Goal: Task Accomplishment & Management: Complete application form

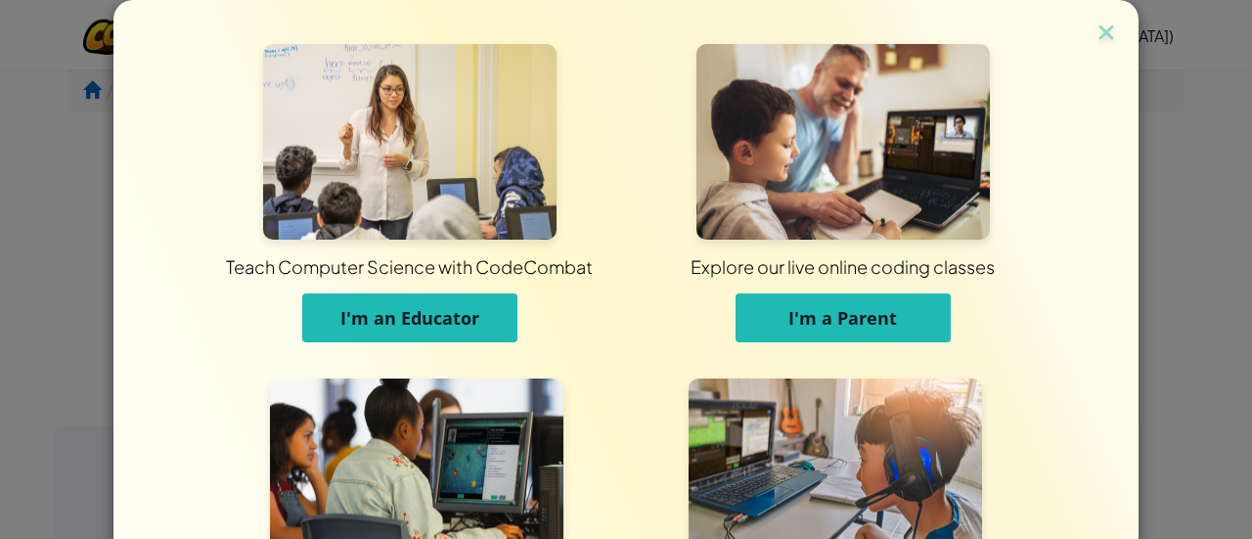
click at [413, 327] on span "I'm an Educator" at bounding box center [409, 317] width 139 height 23
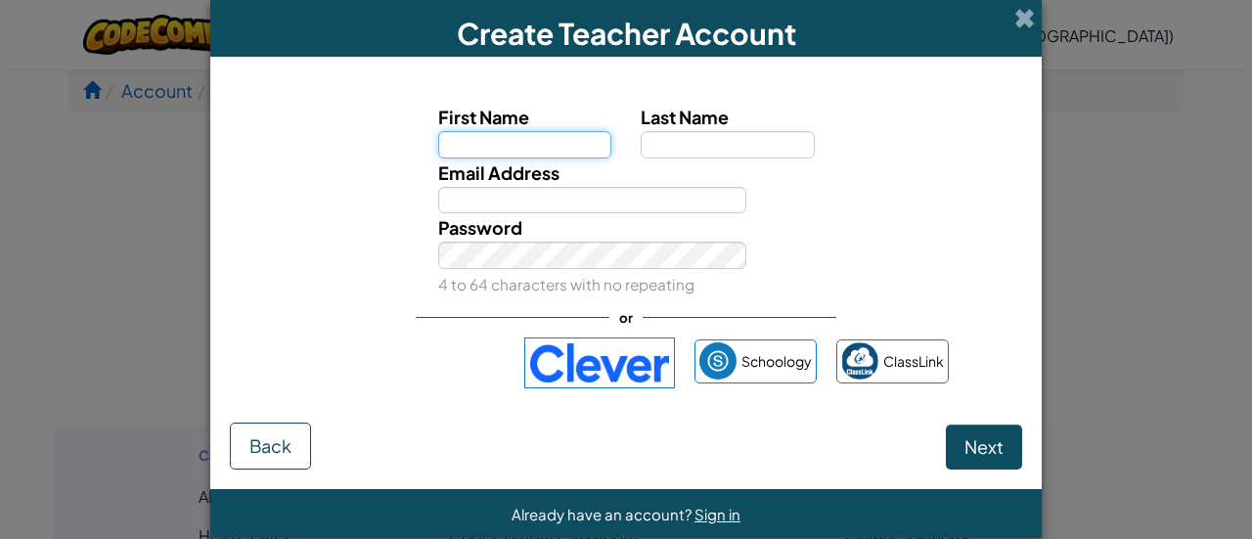
click at [524, 146] on input "First Name" at bounding box center [525, 144] width 174 height 27
type input "[PERSON_NAME]"
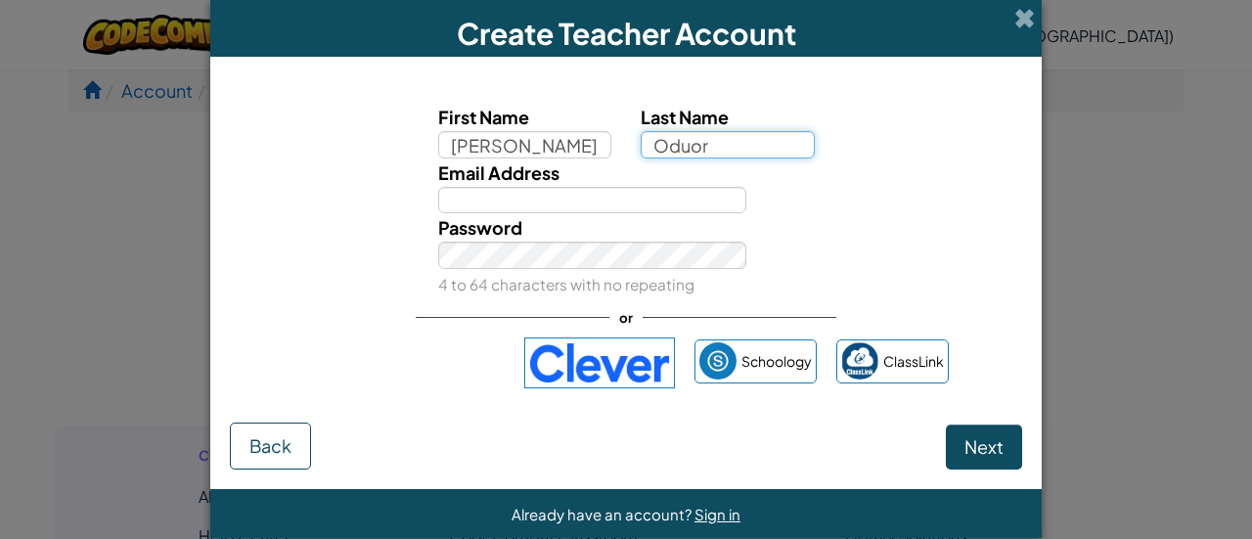
type input "Oduor"
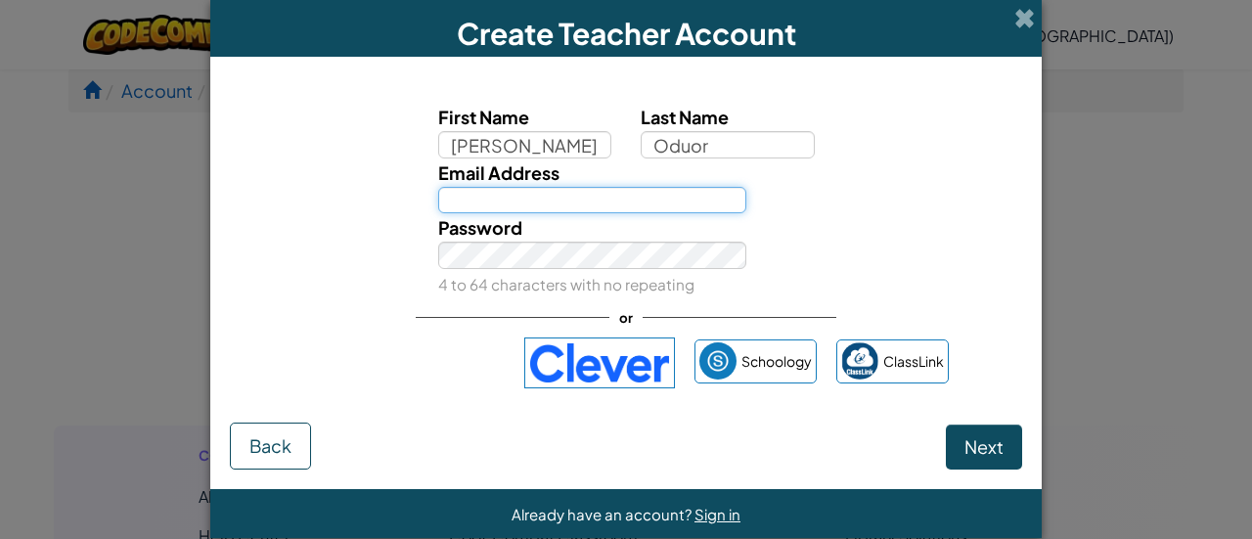
click at [497, 197] on input "Email Address" at bounding box center [592, 200] width 309 height 27
type input "[PERSON_NAME][EMAIL_ADDRESS][DOMAIN_NAME]"
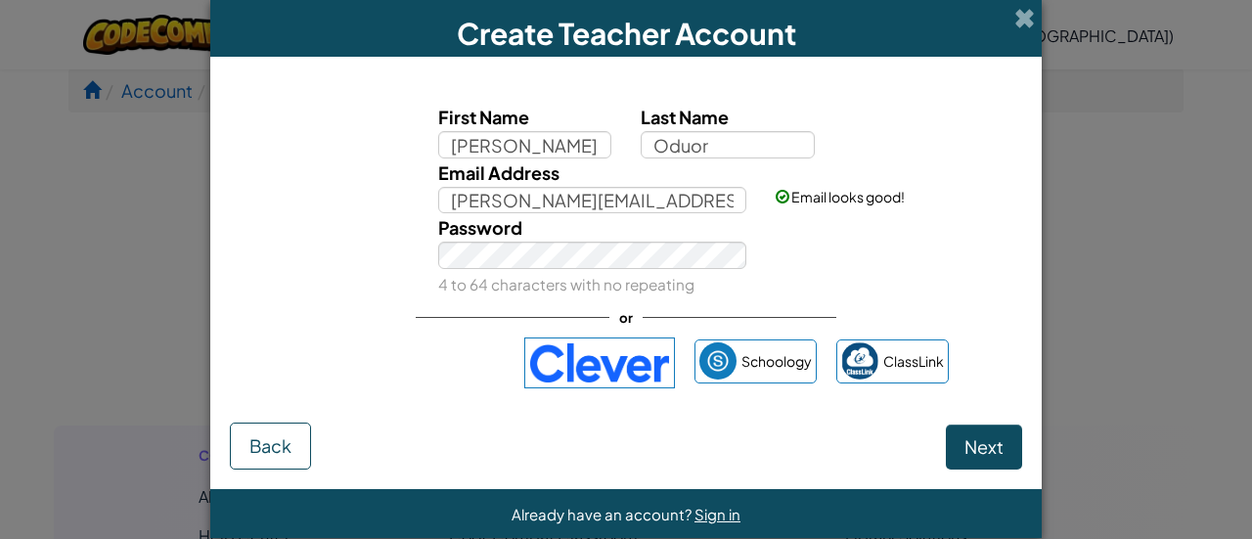
click at [268, 304] on div "First Name [PERSON_NAME] Last Name Oduor Email Address [PERSON_NAME][EMAIL_ADDR…" at bounding box center [626, 245] width 792 height 339
click at [964, 449] on span "Next" at bounding box center [983, 446] width 39 height 22
select select "[GEOGRAPHIC_DATA]"
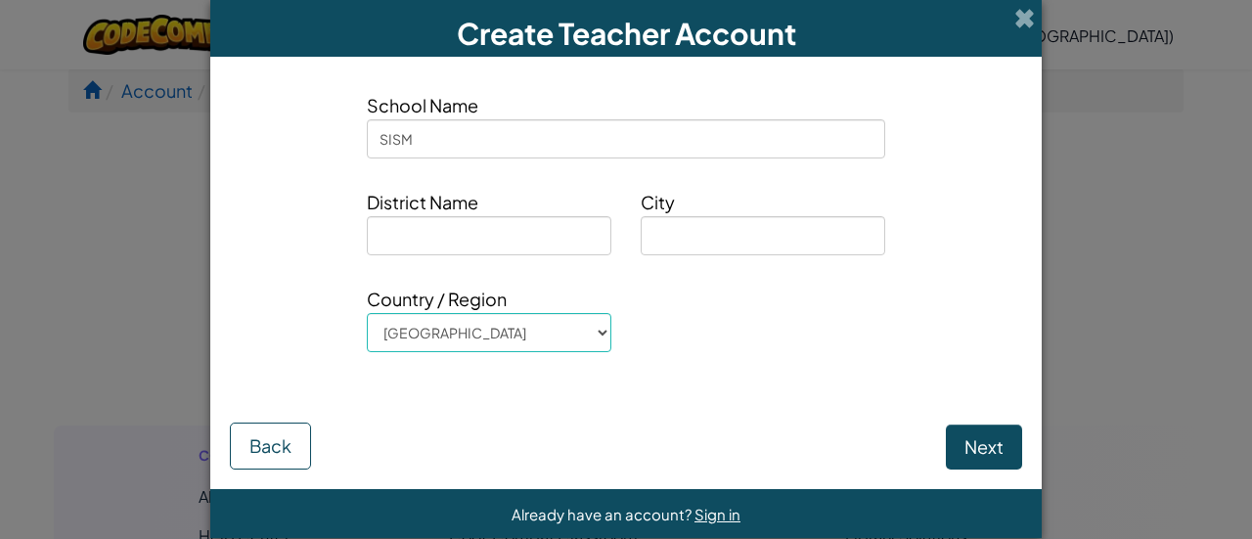
type input "SISM"
click at [546, 232] on input at bounding box center [489, 235] width 244 height 39
click at [413, 239] on input "Yangpn" at bounding box center [489, 235] width 244 height 39
type input "Yangon"
click at [714, 242] on input at bounding box center [763, 235] width 244 height 39
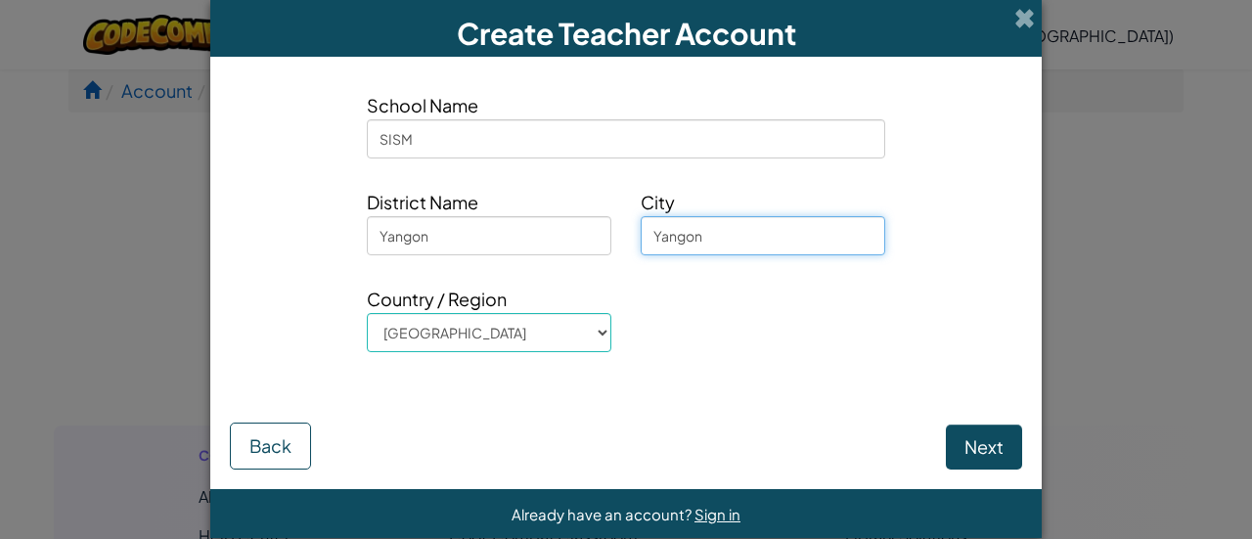
type input "Yangon"
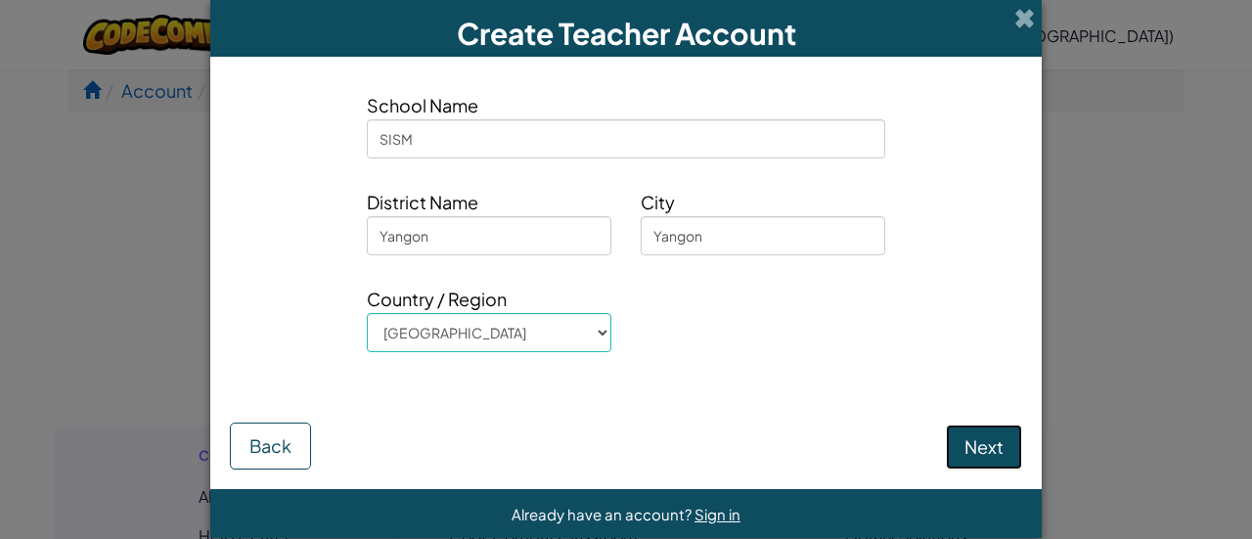
click at [976, 443] on button "Next" at bounding box center [984, 446] width 76 height 45
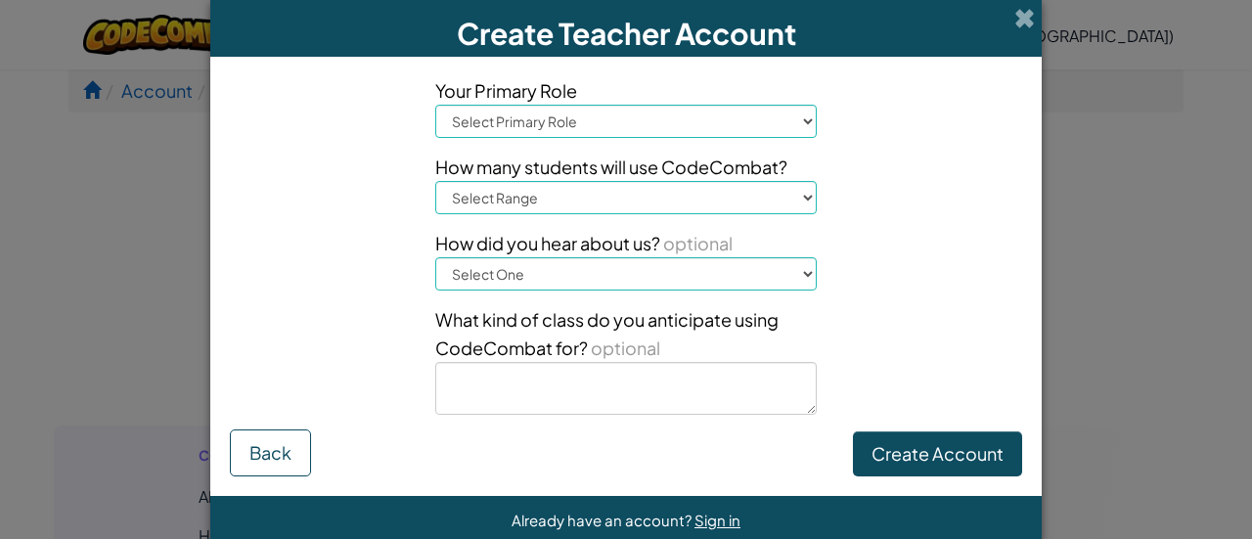
click at [511, 121] on select "Select Primary Role Principal Parent Technology coordinator Teacher Curriculum …" at bounding box center [625, 121] width 381 height 33
select select "Teacher"
click at [435, 105] on select "Select Primary Role Principal Parent Technology coordinator Teacher Curriculum …" at bounding box center [625, 121] width 381 height 33
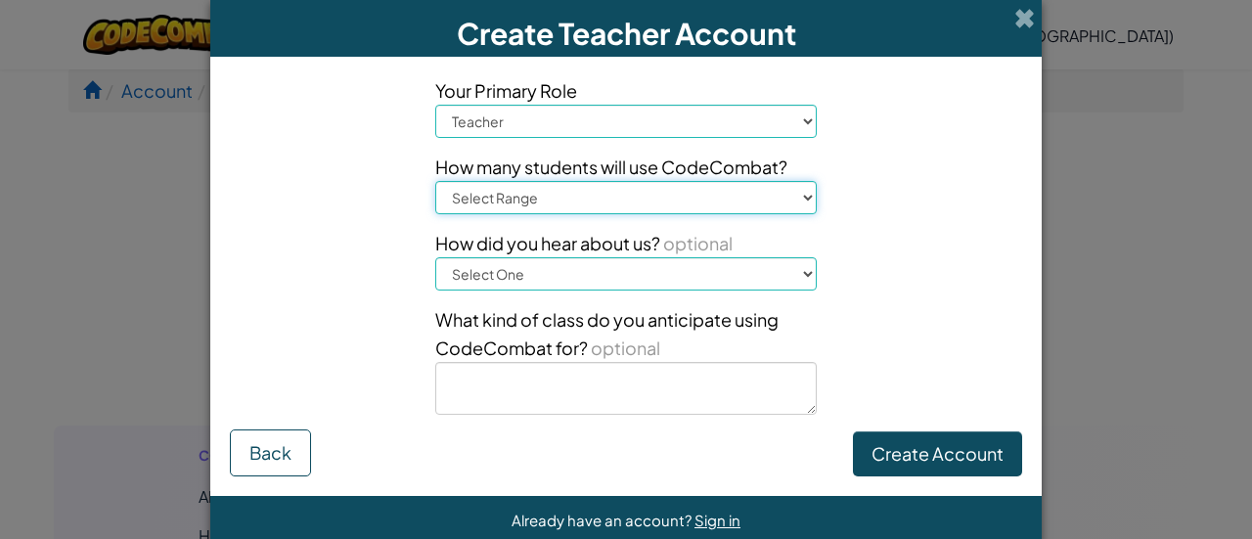
click at [570, 197] on select "Select Range 1-10 11-50 [PHONE_NUMBER] [PHONE_NUMBER] 1000+" at bounding box center [625, 197] width 381 height 33
select select "11-50"
click at [435, 181] on select "Select Range 1-10 11-50 [PHONE_NUMBER] [PHONE_NUMBER] 1000+" at bounding box center [625, 197] width 381 height 33
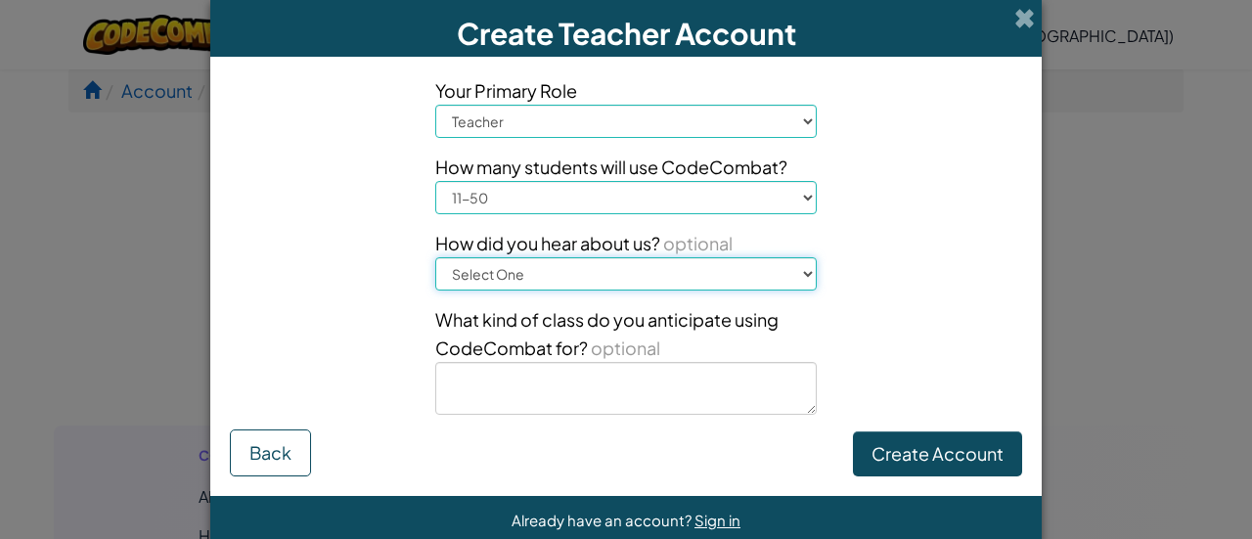
click at [547, 274] on select "Select One Conference (e.g. ISTE) [DOMAIN_NAME][URL] of Code A teacher An admin…" at bounding box center [625, 273] width 381 height 33
select select "Other"
click at [435, 257] on select "Select One Conference (e.g. ISTE) [DOMAIN_NAME][URL] of Code A teacher An admin…" at bounding box center [625, 273] width 381 height 33
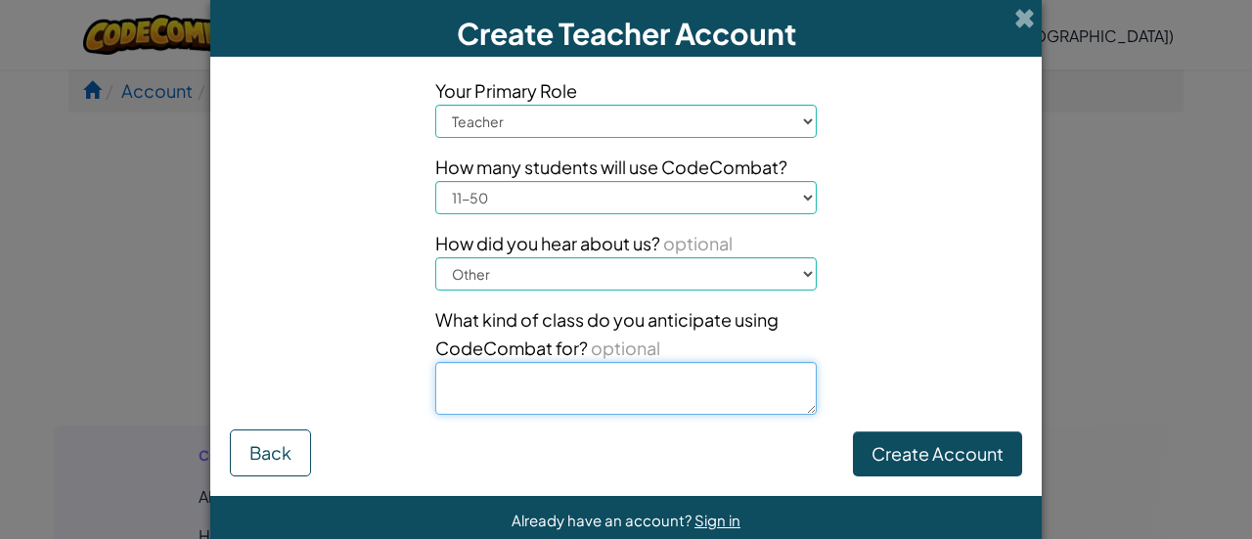
click at [588, 395] on textarea at bounding box center [625, 388] width 381 height 53
type textarea "Year 6 - Year 11"
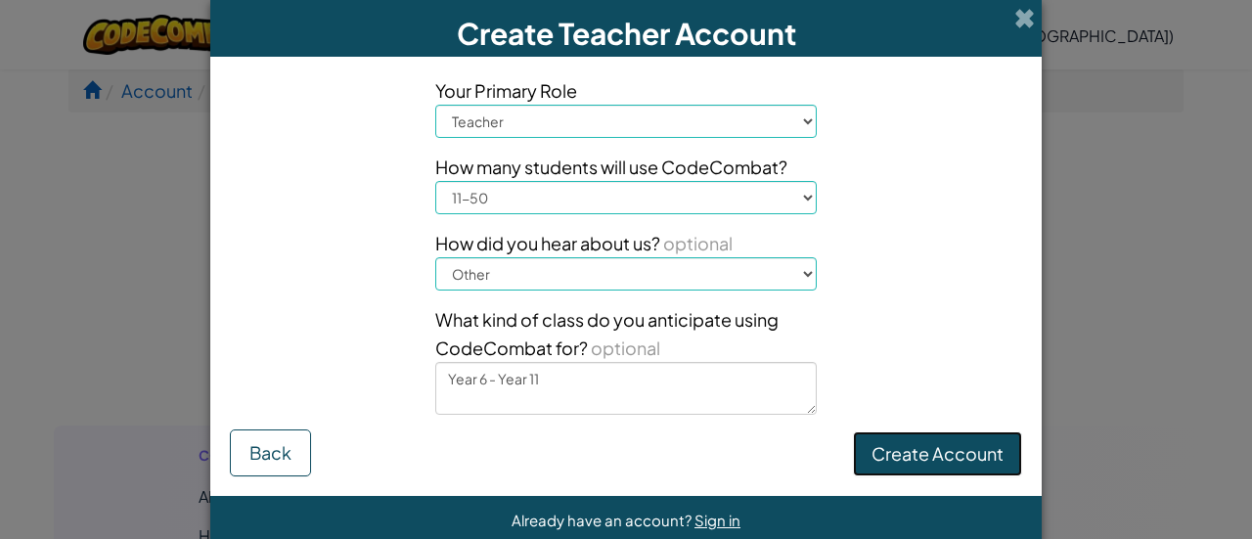
click at [941, 459] on button "Create Account" at bounding box center [937, 453] width 169 height 45
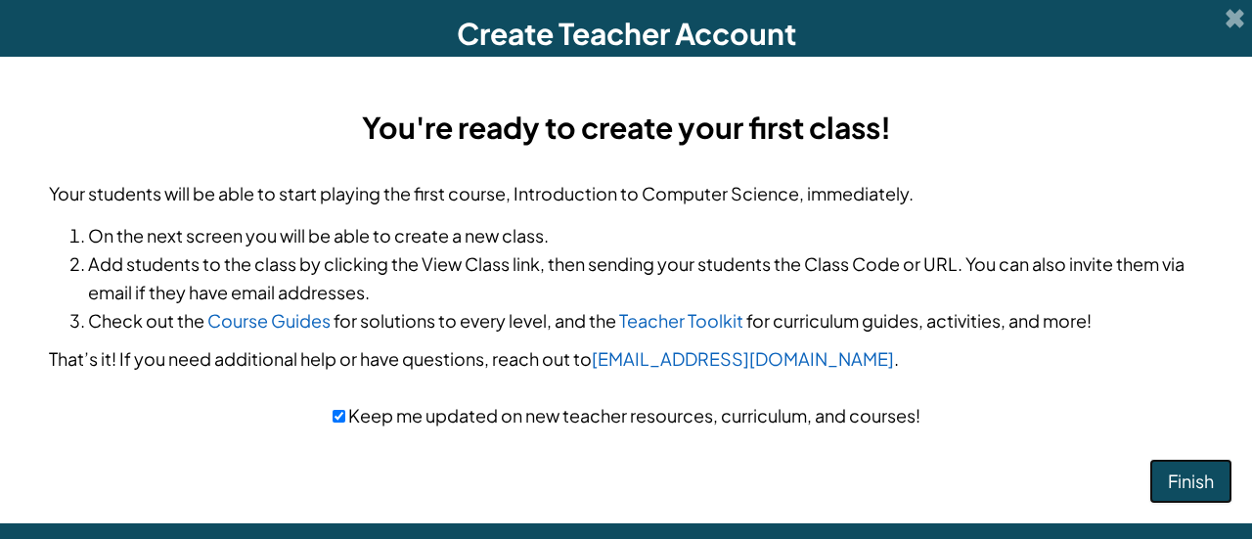
click at [1175, 476] on button "Finish" at bounding box center [1190, 481] width 83 height 45
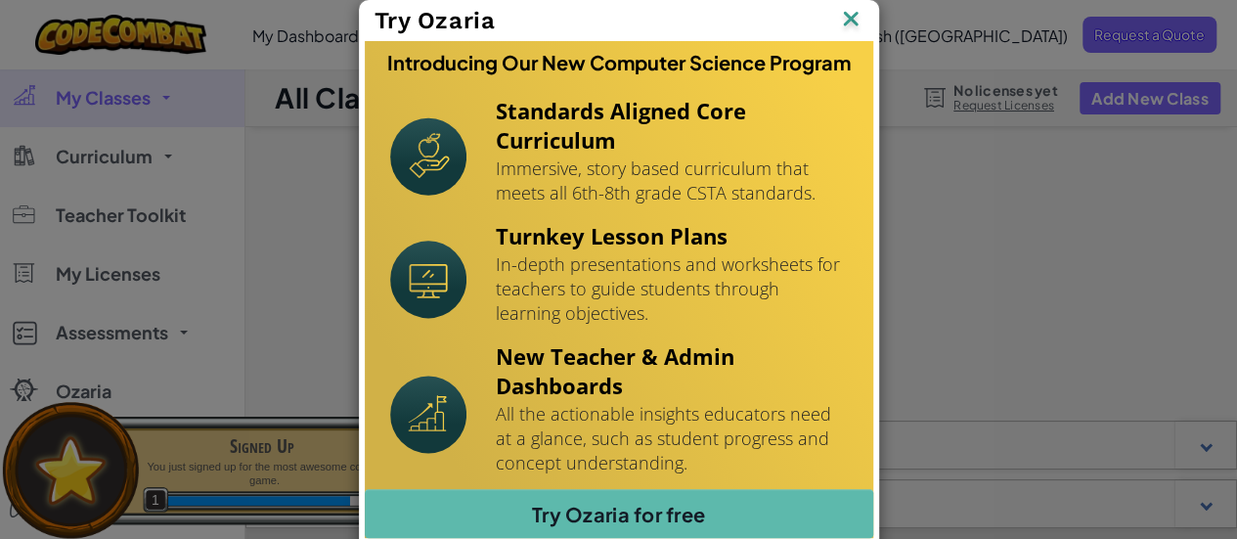
click at [0, 0] on img at bounding box center [0, 0] width 0 height 0
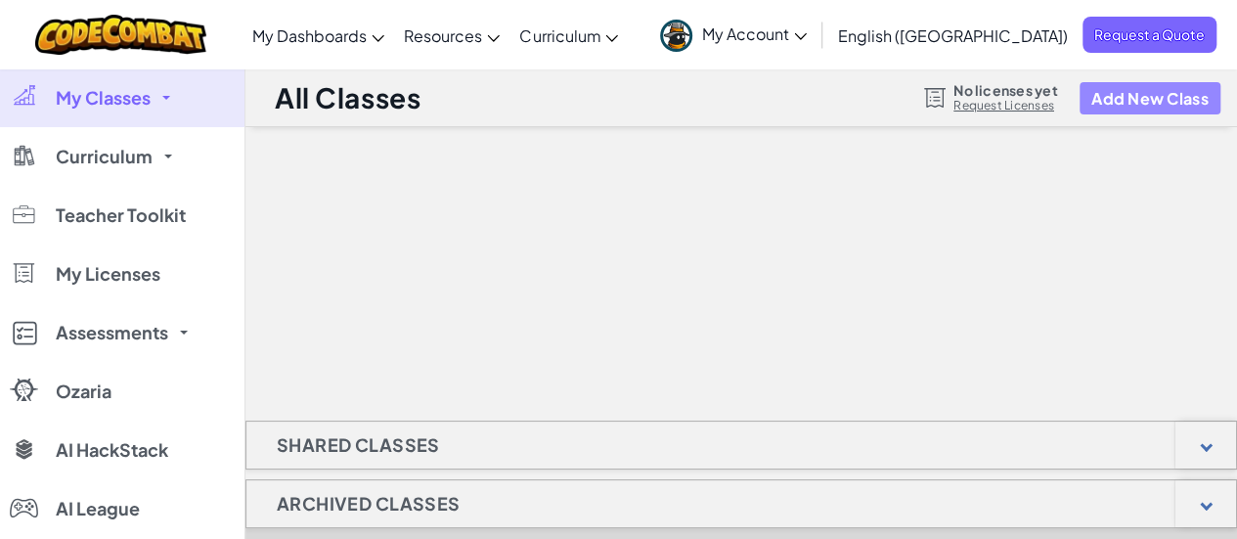
click at [1134, 103] on button "Add New Class" at bounding box center [1150, 98] width 141 height 32
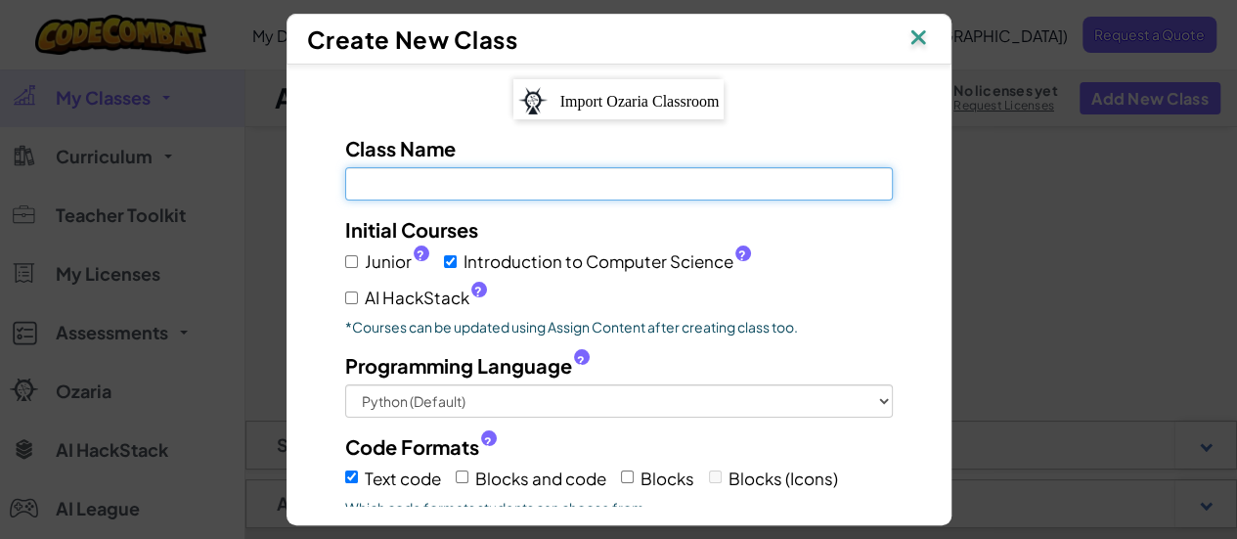
click at [382, 190] on input "Class Name Field is required" at bounding box center [619, 183] width 548 height 33
type input "Year 6"
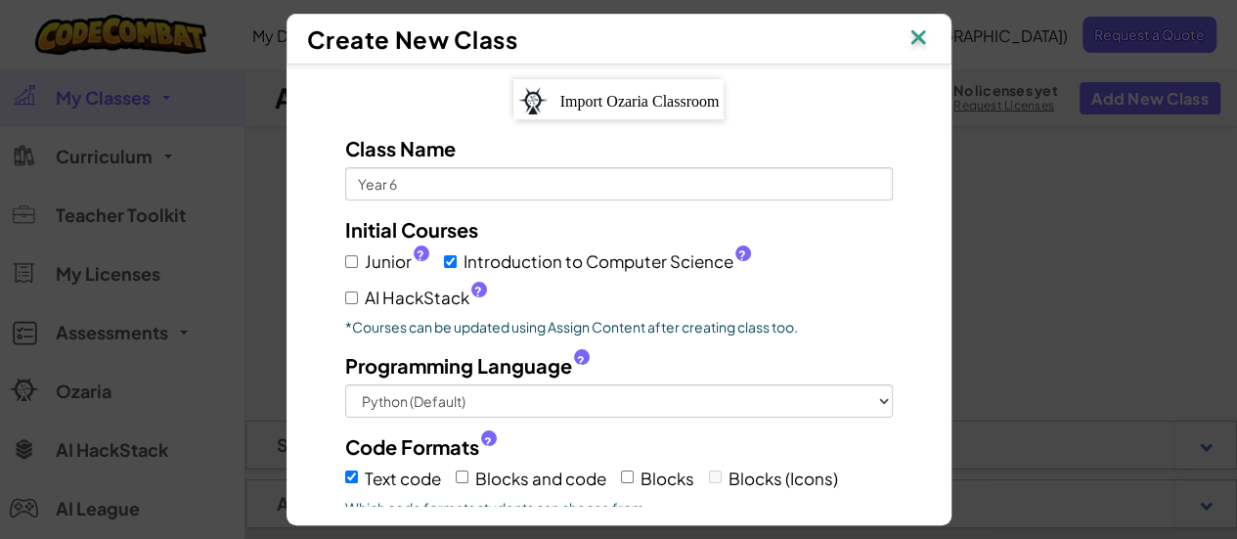
click at [345, 265] on div "Junior ? Introduction to Computer Science ? AI HackStack ?" at bounding box center [619, 276] width 548 height 67
click at [348, 255] on input "Junior ?" at bounding box center [351, 261] width 13 height 13
checkbox input "true"
click at [347, 298] on input "AI HackStack ?" at bounding box center [351, 297] width 13 height 13
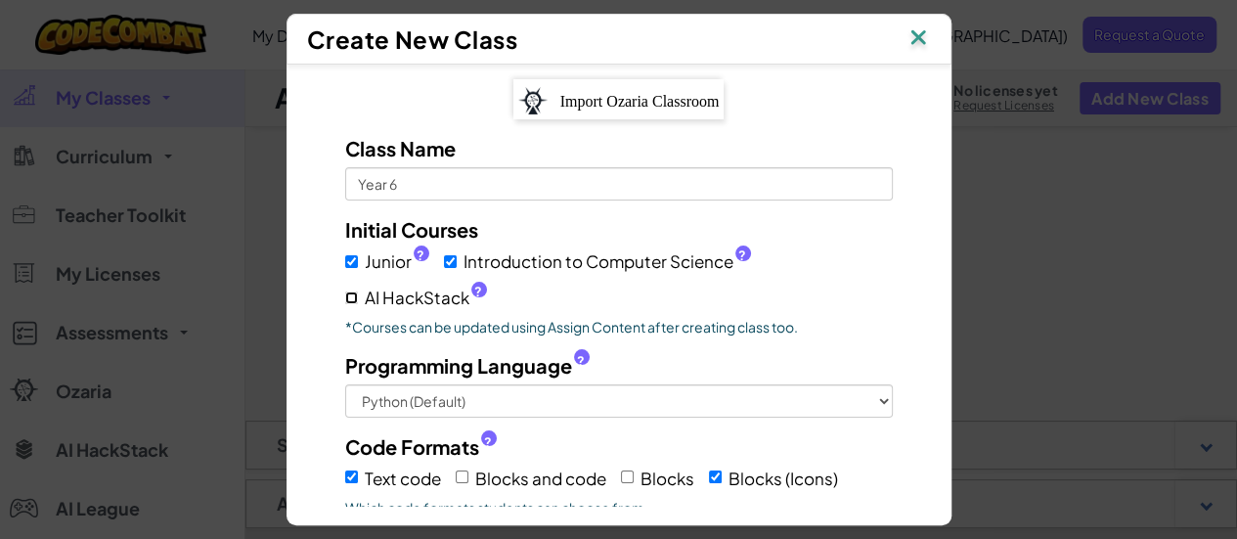
checkbox input "true"
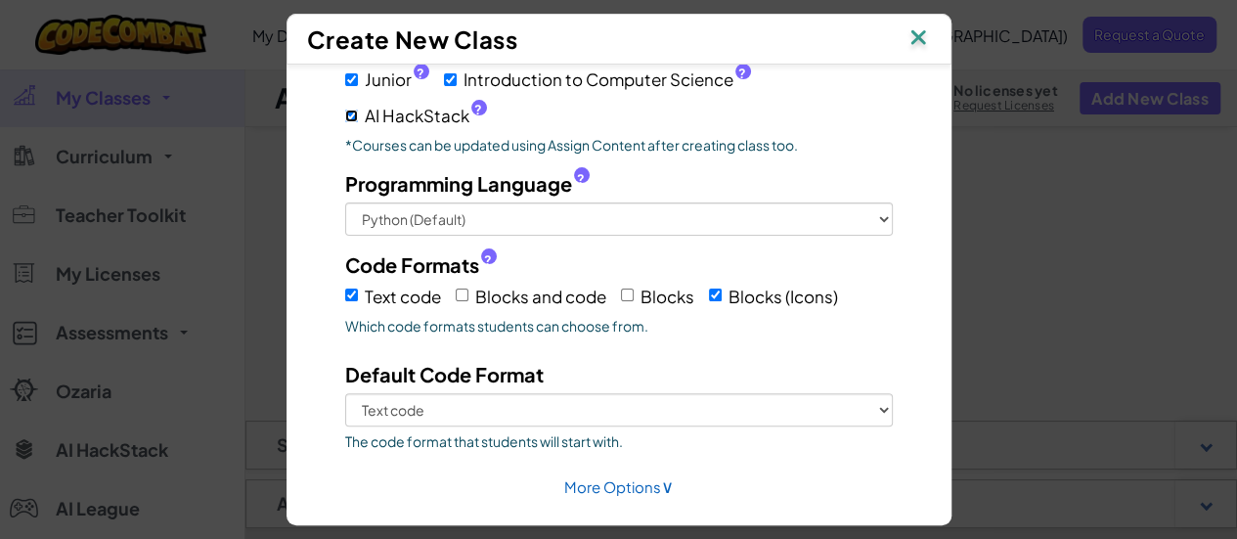
scroll to position [196, 0]
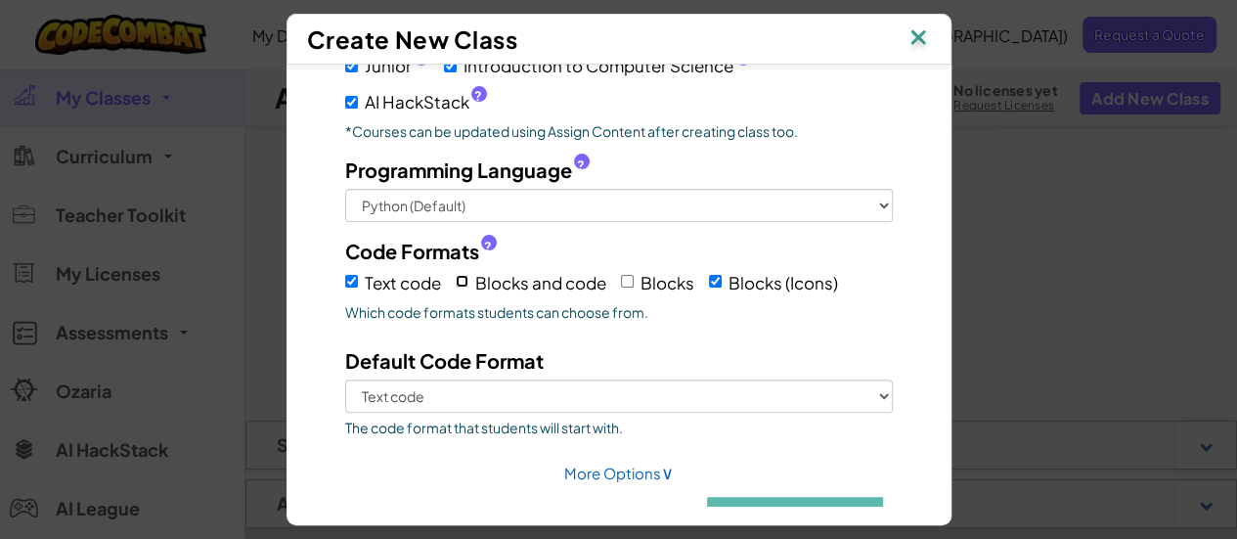
click at [461, 278] on input "Blocks and code" at bounding box center [462, 281] width 13 height 13
checkbox input "true"
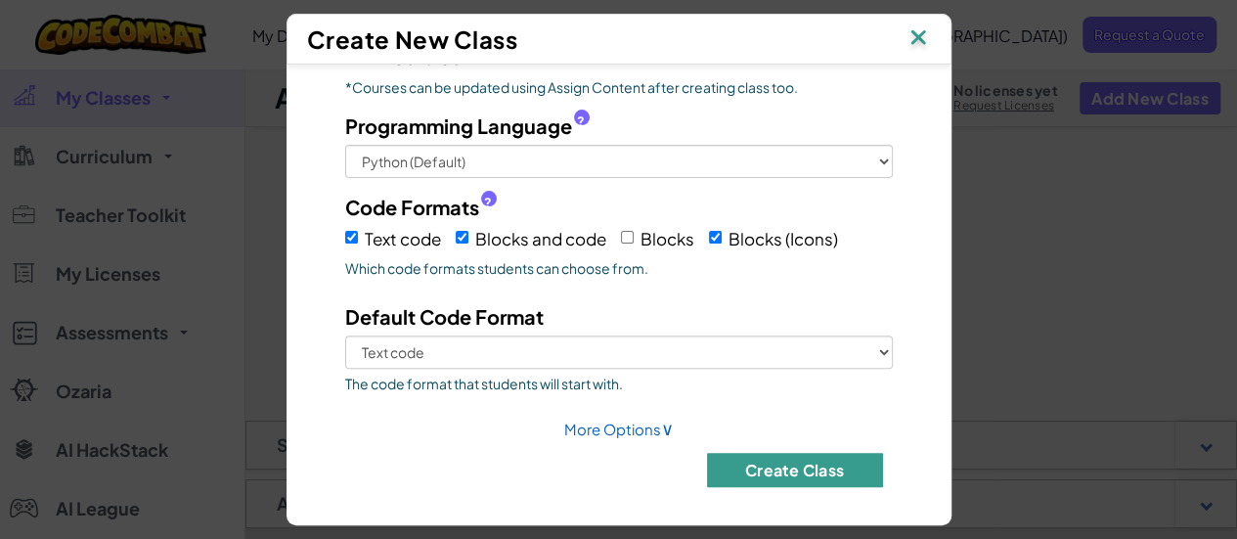
click at [748, 453] on button "Create Class" at bounding box center [795, 470] width 176 height 34
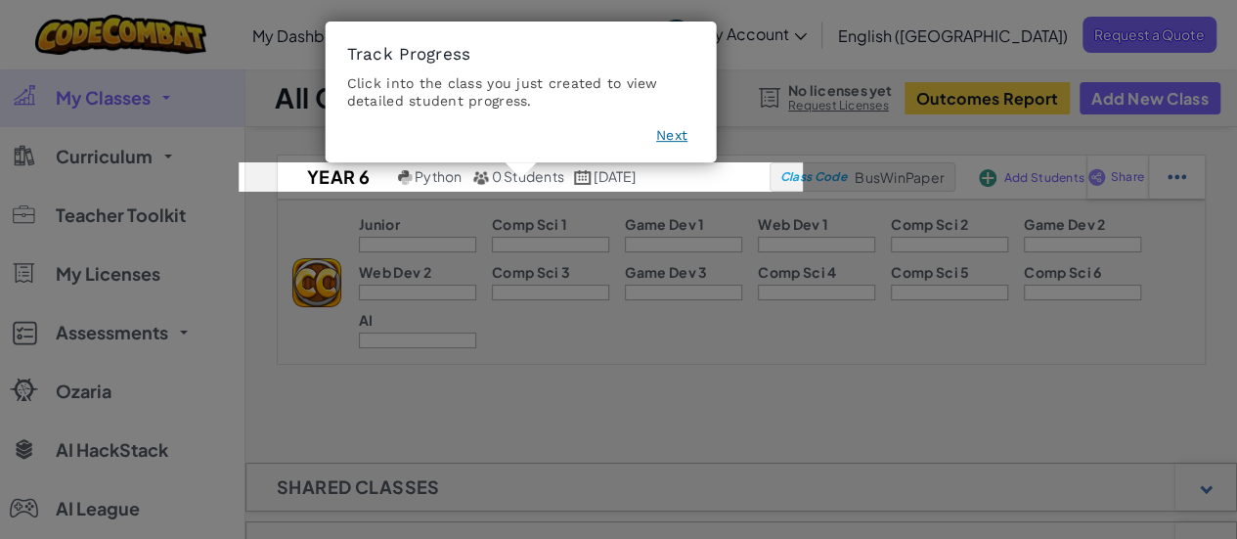
click at [677, 144] on button "Next" at bounding box center [671, 136] width 31 height 20
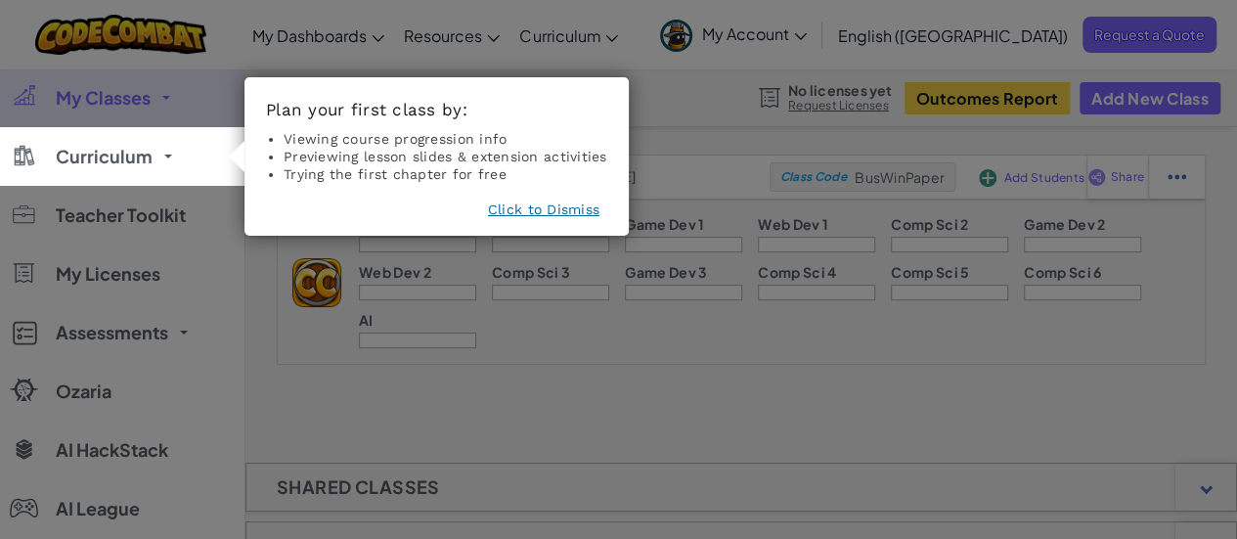
click at [546, 213] on button "Click to Dismiss" at bounding box center [543, 209] width 111 height 20
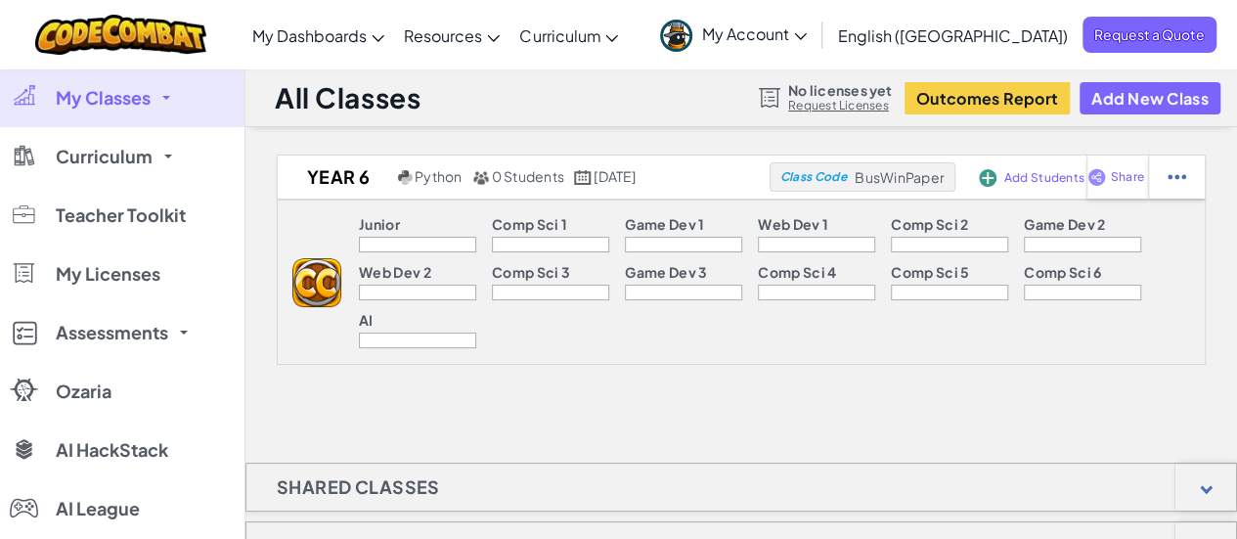
click at [131, 111] on link "My Classes" at bounding box center [122, 97] width 244 height 59
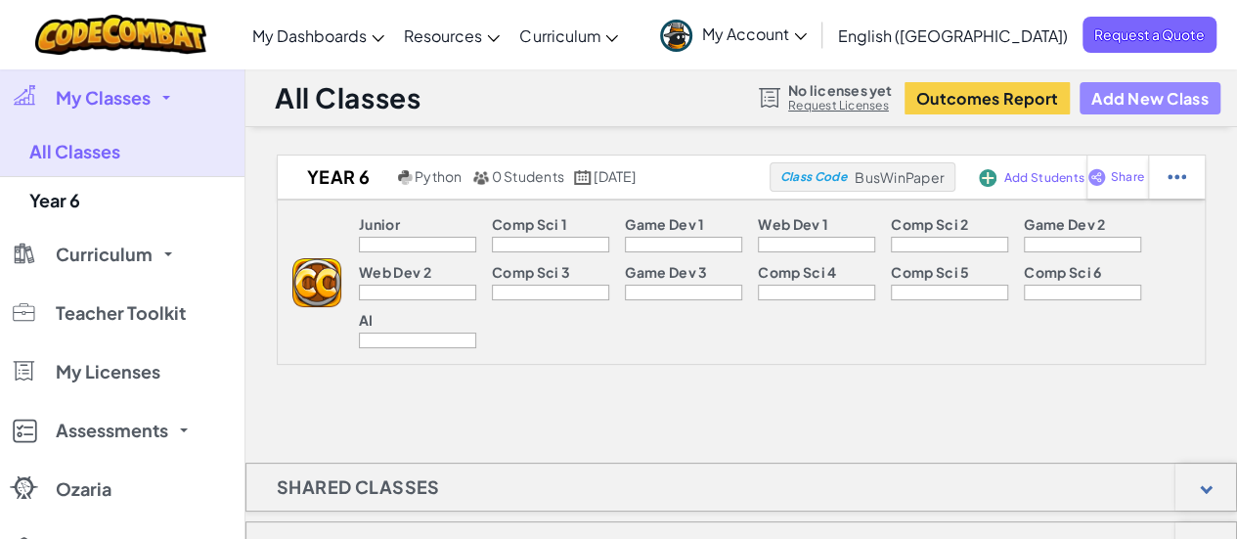
click at [1111, 99] on button "Add New Class" at bounding box center [1150, 98] width 141 height 32
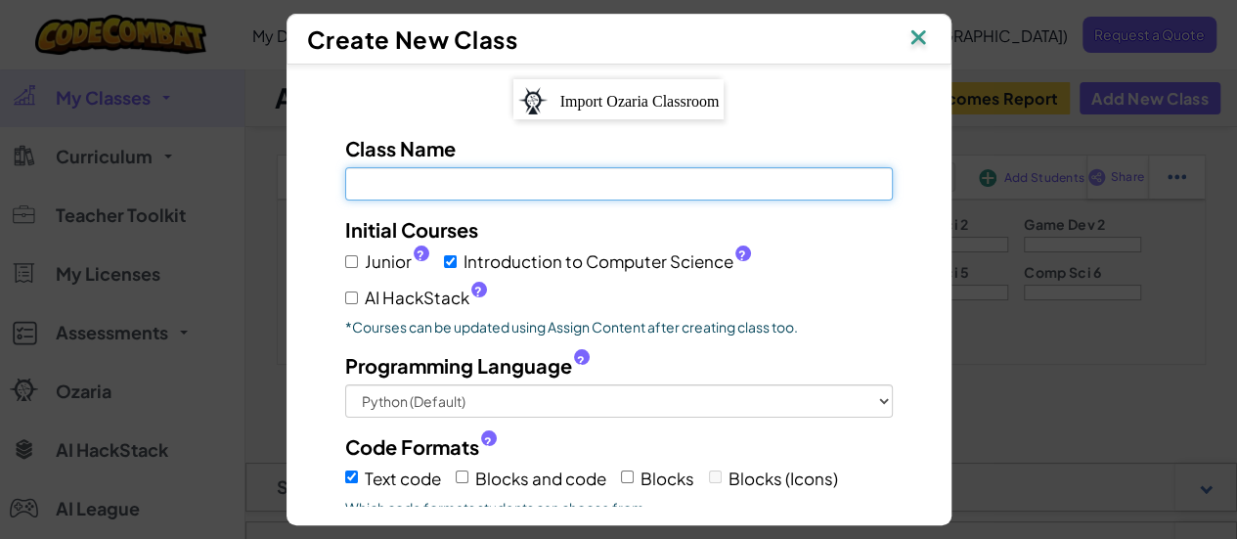
click at [368, 182] on input "Class Name Field is required" at bounding box center [619, 183] width 548 height 33
type input "Year 7"
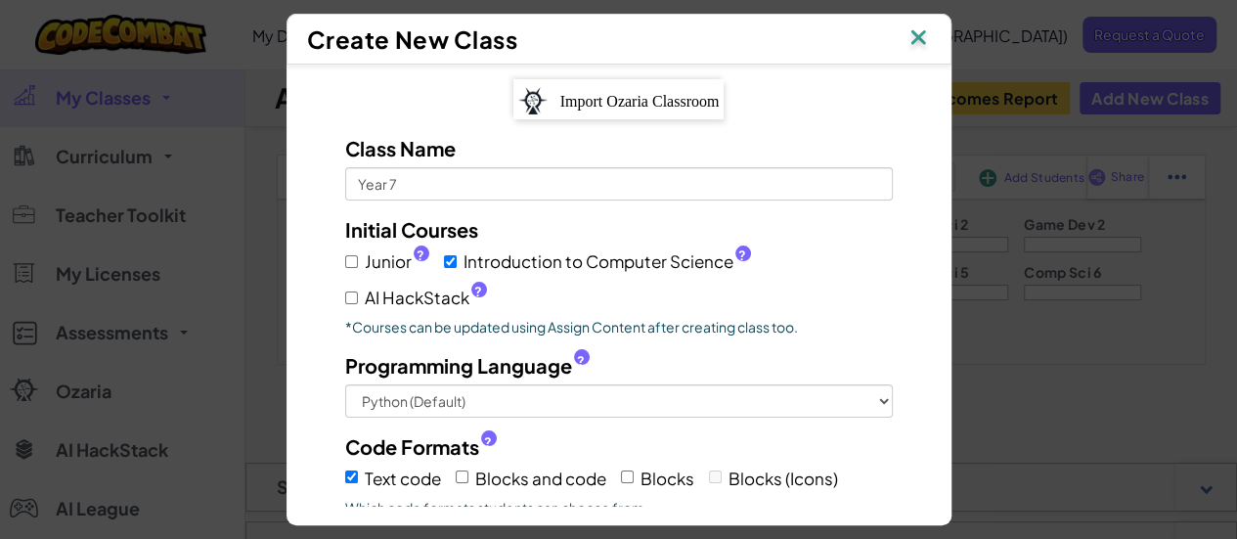
click at [355, 261] on label "Junior ?" at bounding box center [387, 261] width 84 height 28
click at [355, 261] on input "Junior ?" at bounding box center [351, 261] width 13 height 13
checkbox input "true"
click at [348, 296] on input "AI HackStack ?" at bounding box center [351, 297] width 13 height 13
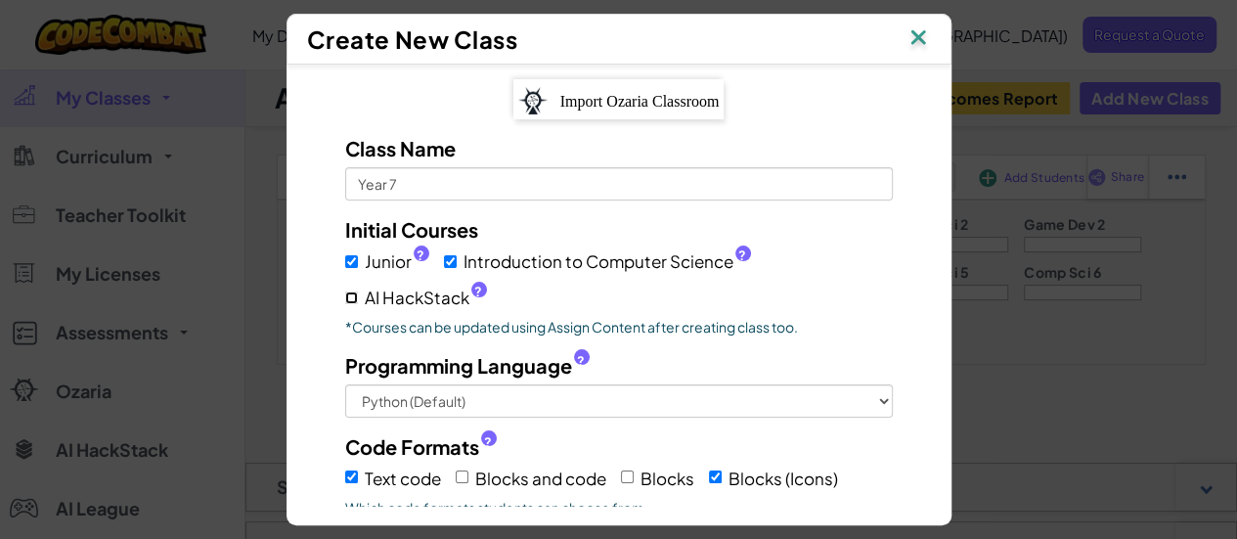
checkbox input "true"
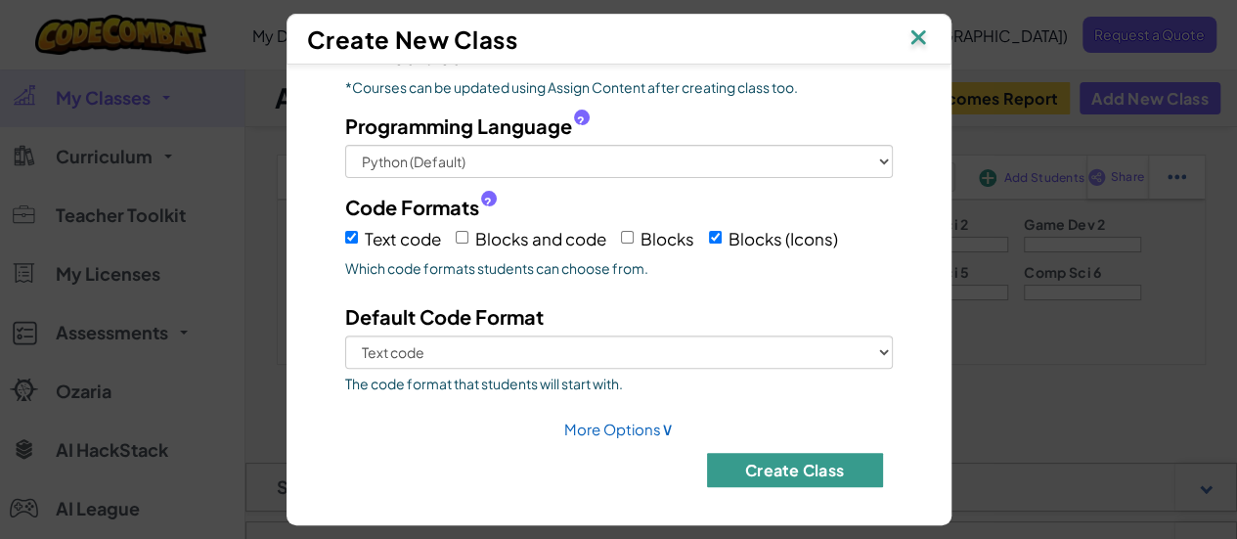
click at [761, 464] on button "Create Class" at bounding box center [795, 470] width 176 height 34
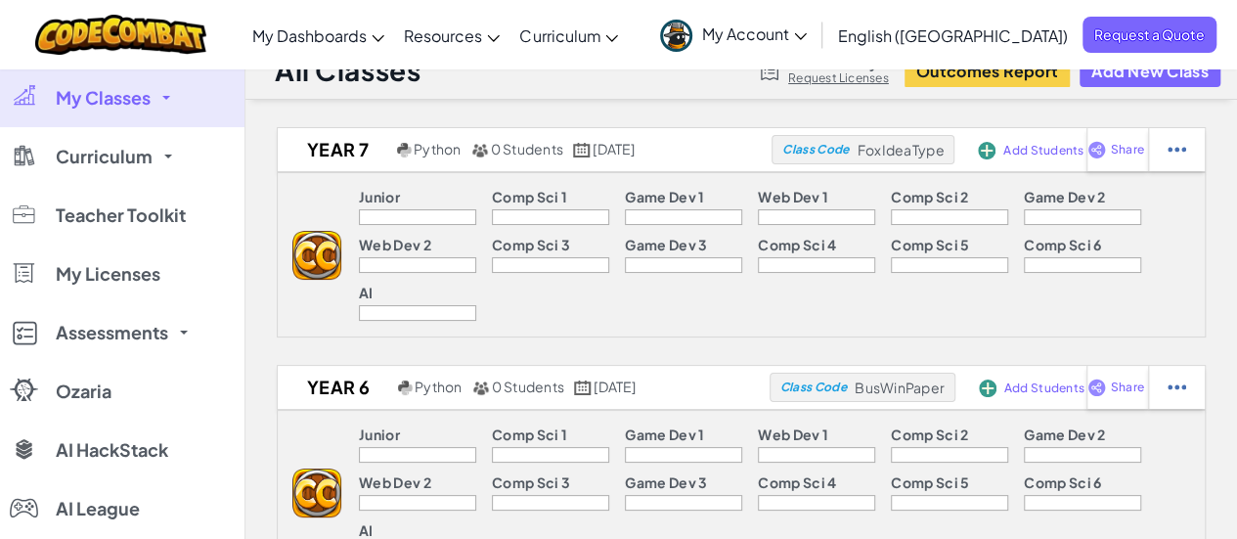
scroll to position [0, 0]
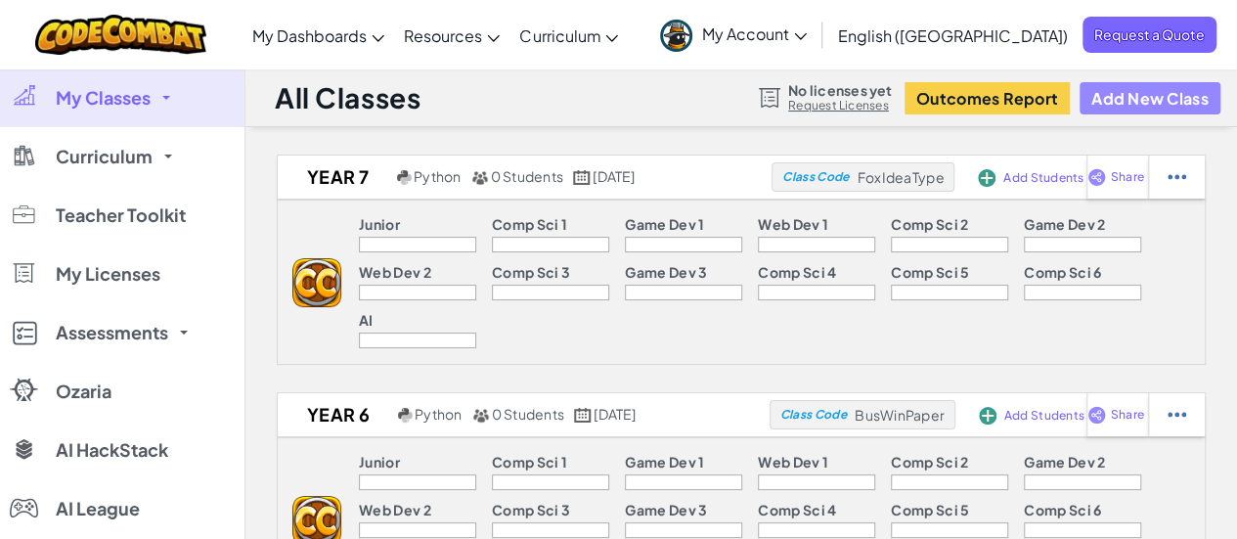
click at [1163, 101] on button "Add New Class" at bounding box center [1150, 98] width 141 height 32
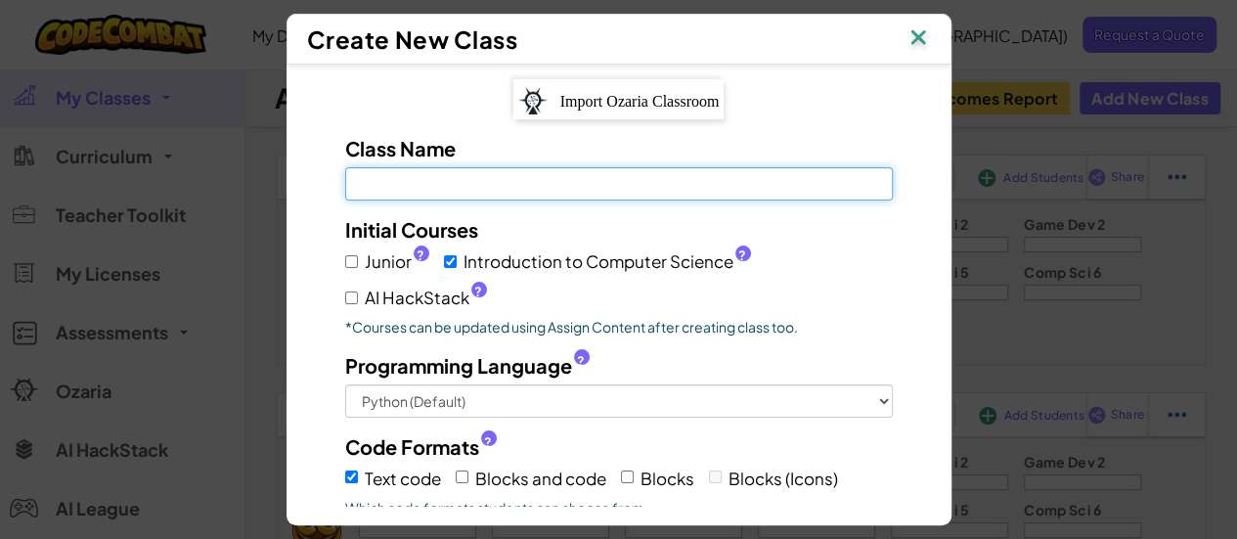
click at [565, 184] on input "Class Name Field is required" at bounding box center [619, 183] width 548 height 33
type input "Year 8"
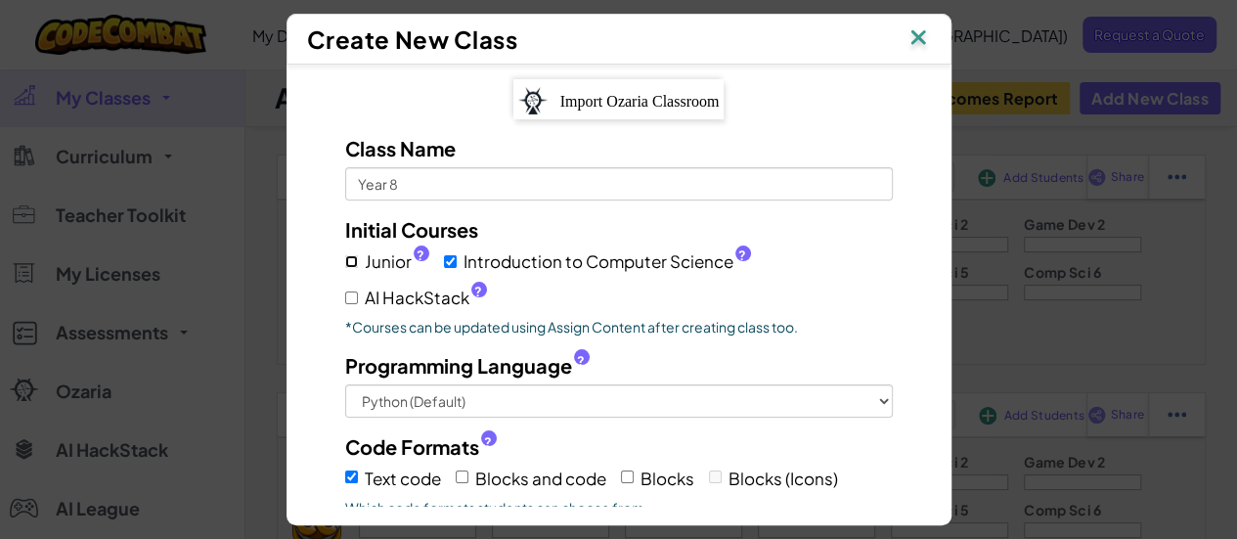
click at [349, 262] on input "Junior ?" at bounding box center [351, 261] width 13 height 13
checkbox input "true"
click at [345, 291] on input "AI HackStack ?" at bounding box center [351, 297] width 13 height 13
checkbox input "true"
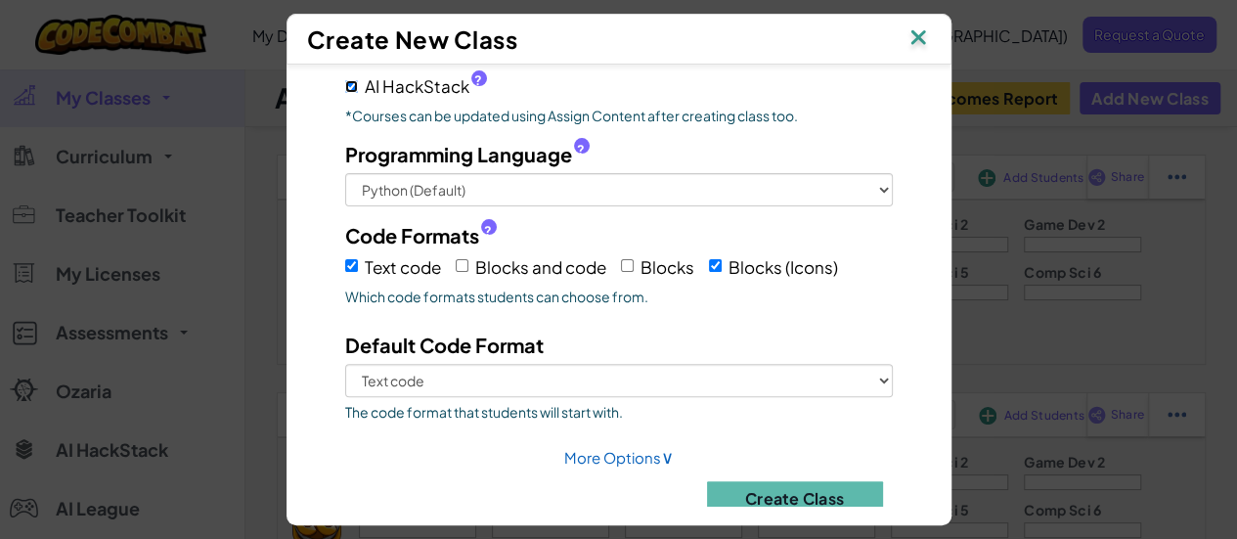
scroll to position [240, 0]
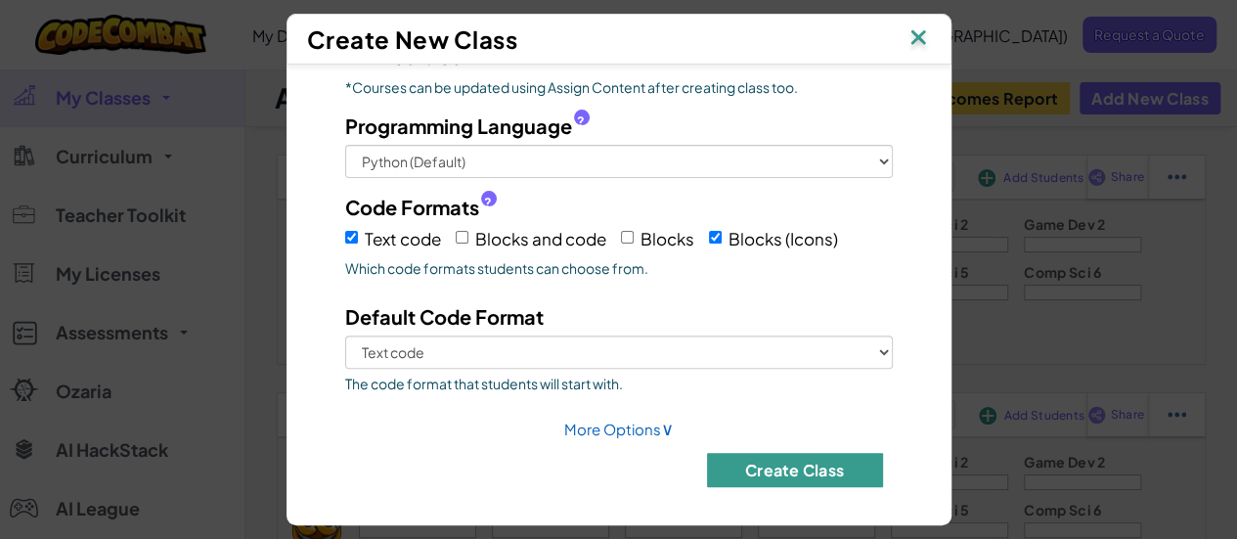
click at [763, 466] on button "Create Class" at bounding box center [795, 470] width 176 height 34
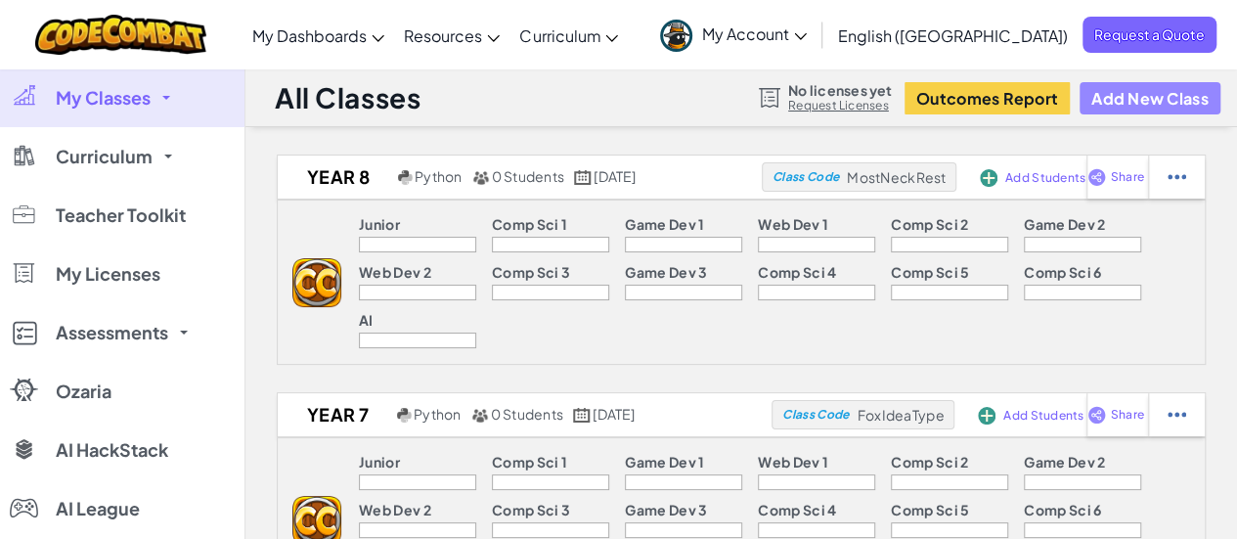
click at [1160, 94] on button "Add New Class" at bounding box center [1150, 98] width 141 height 32
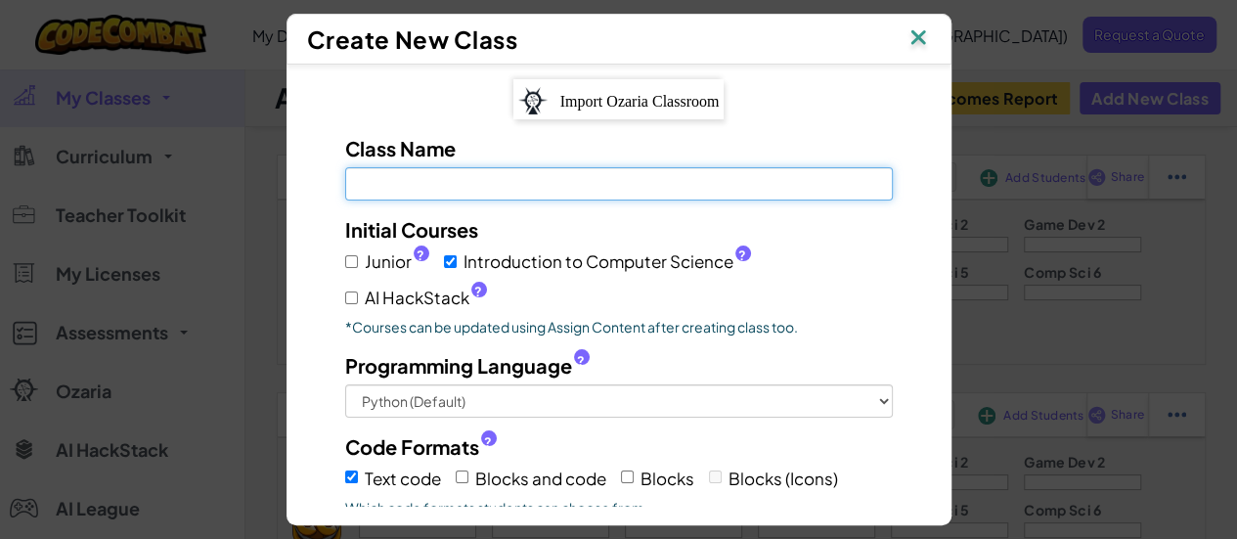
click at [522, 177] on input "Class Name Field is required" at bounding box center [619, 183] width 548 height 33
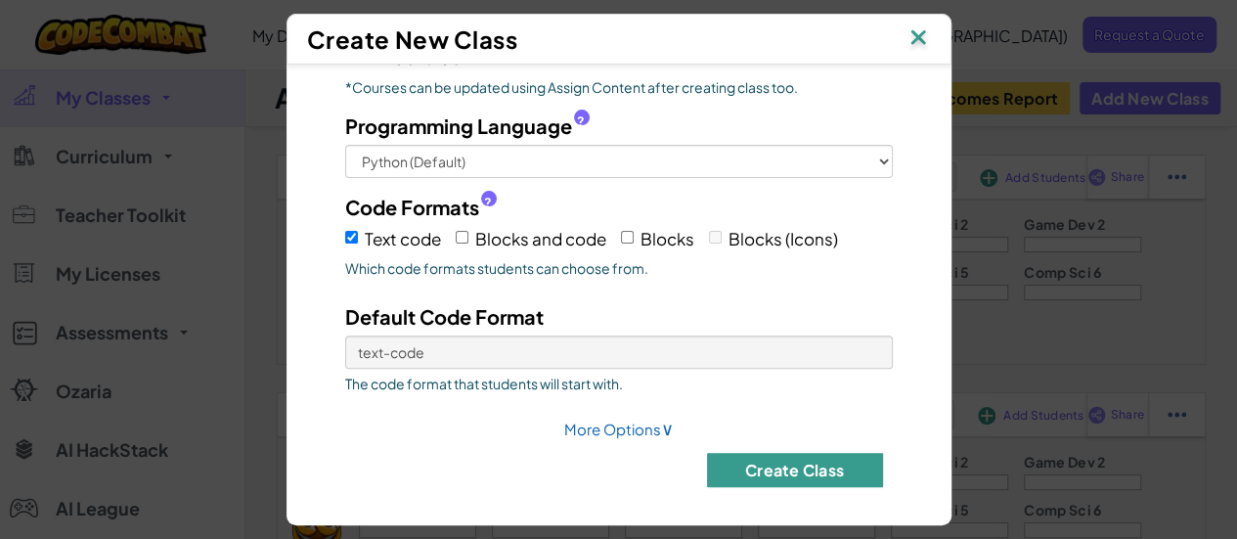
type input "Year 9"
click at [769, 473] on button "Create Class" at bounding box center [795, 470] width 176 height 34
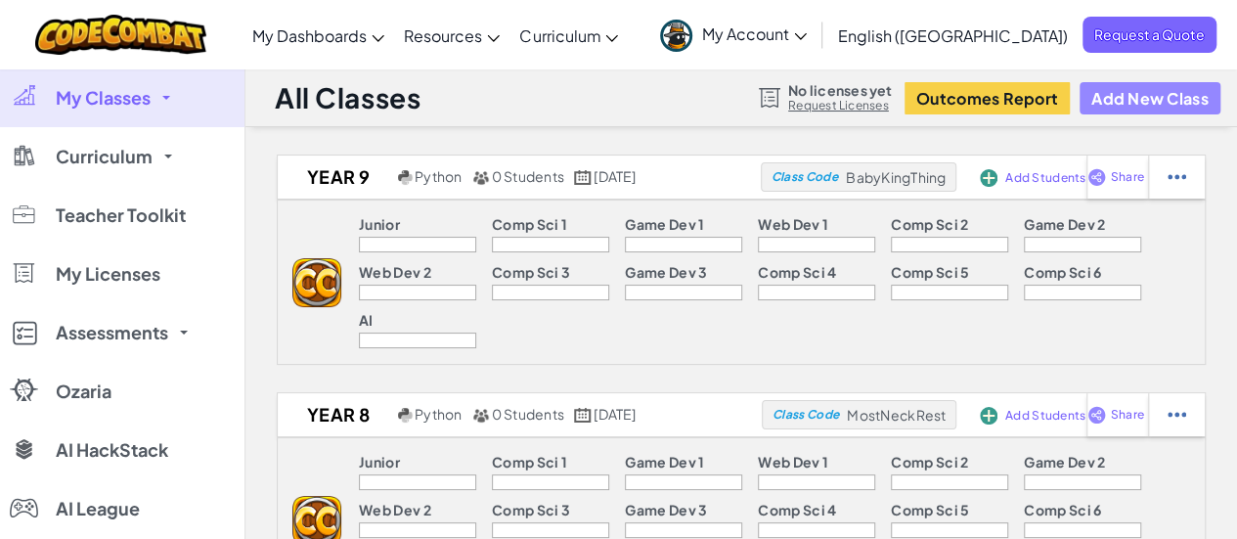
click at [1152, 95] on button "Add New Class" at bounding box center [1150, 98] width 141 height 32
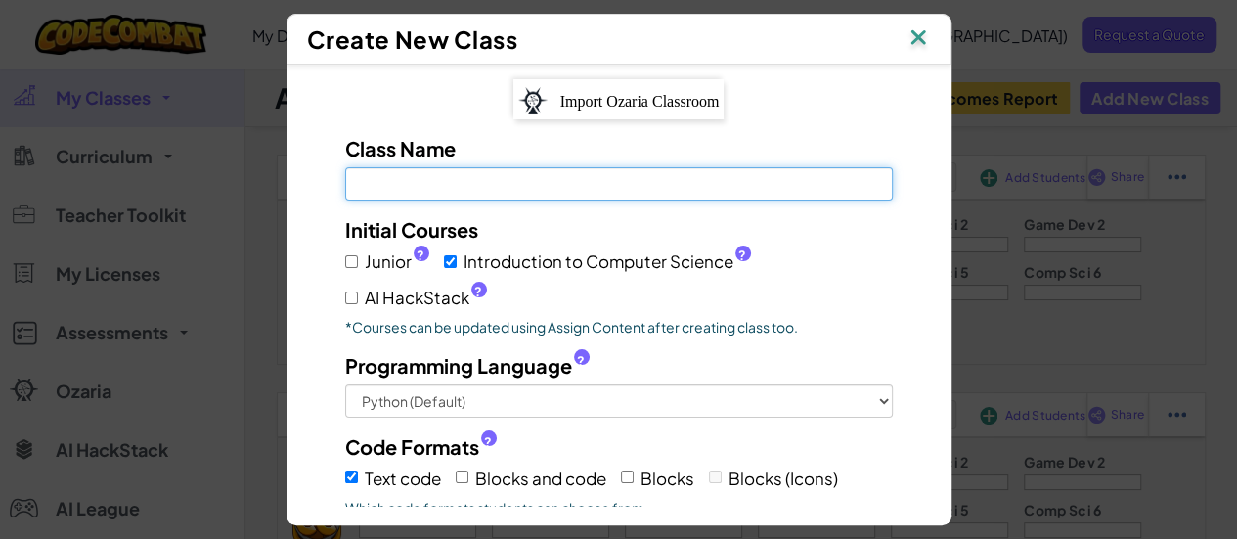
click at [353, 192] on input "Class Name Field is required" at bounding box center [619, 183] width 548 height 33
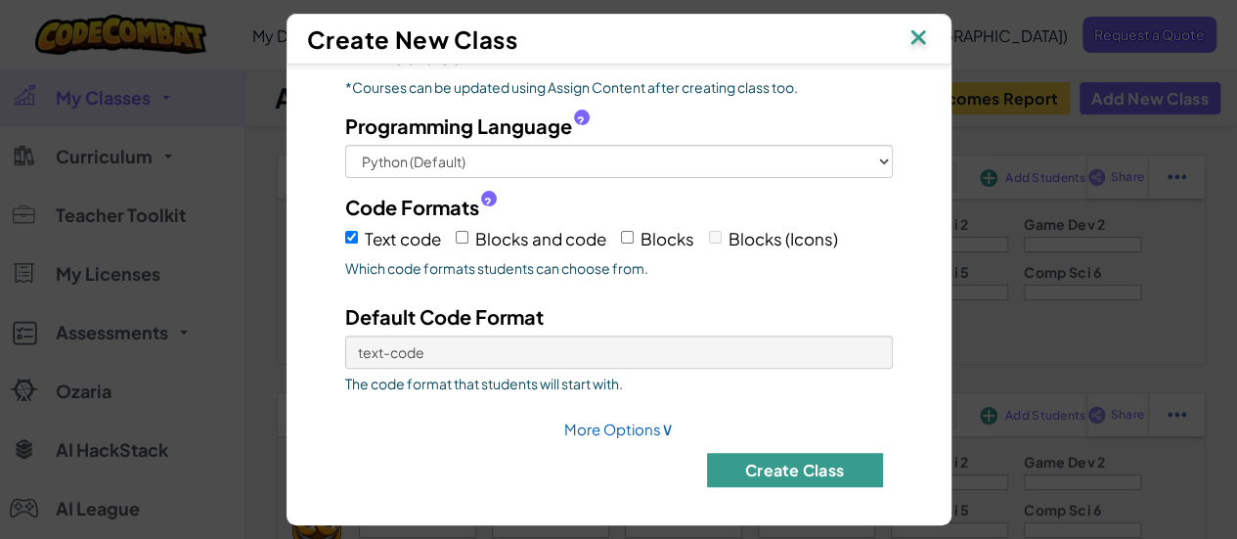
type input "Year 10"
click at [765, 475] on button "Create Class" at bounding box center [795, 470] width 176 height 34
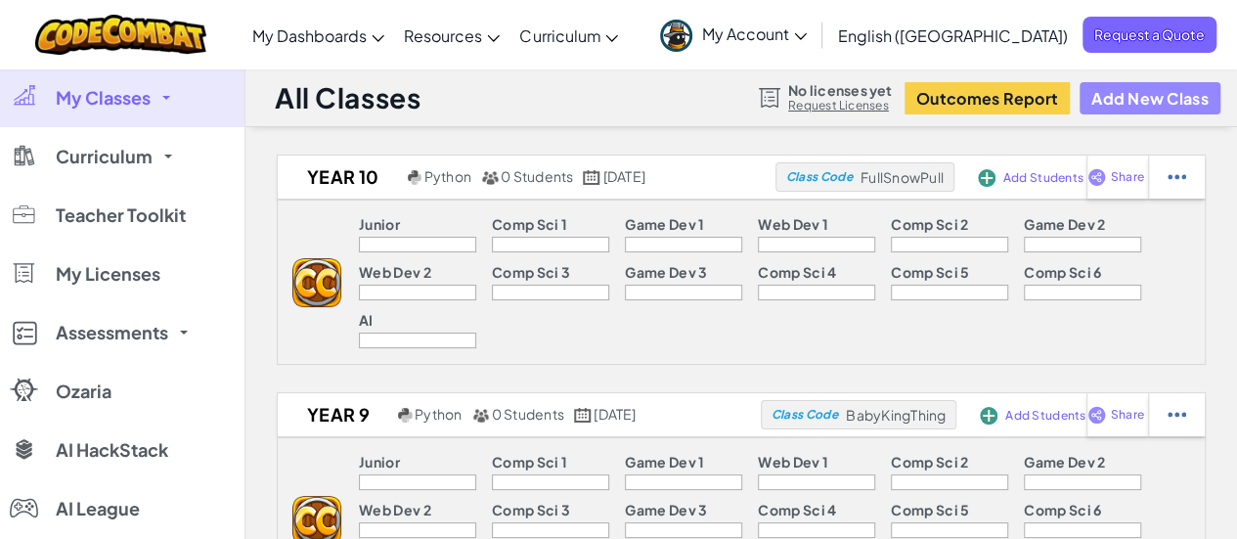
click at [1154, 98] on button "Add New Class" at bounding box center [1150, 98] width 141 height 32
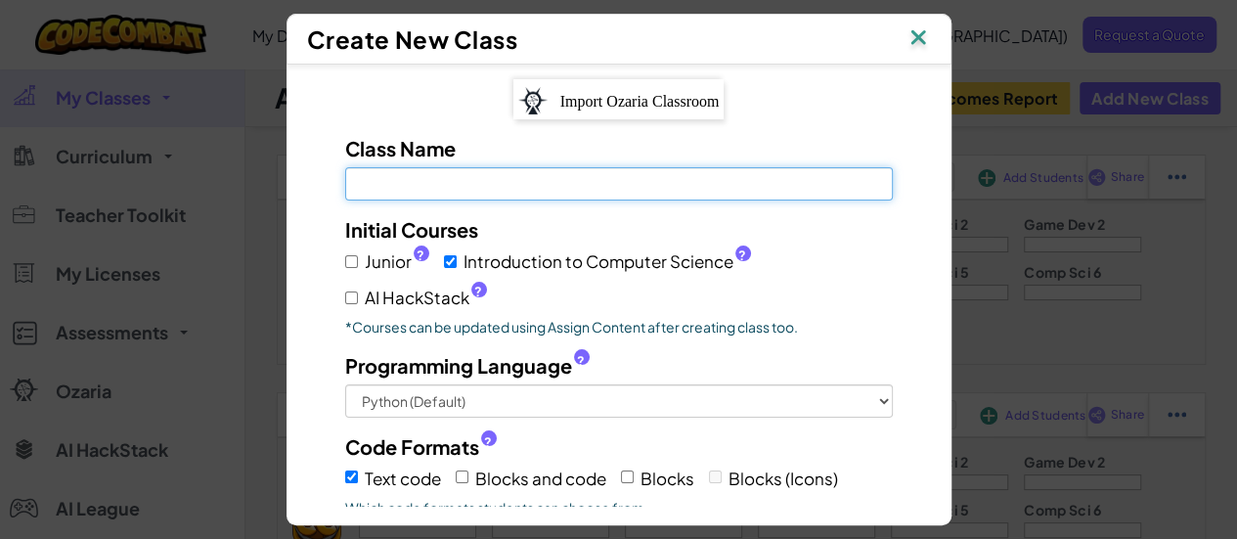
click at [616, 186] on input "Class Name Field is required" at bounding box center [619, 183] width 548 height 33
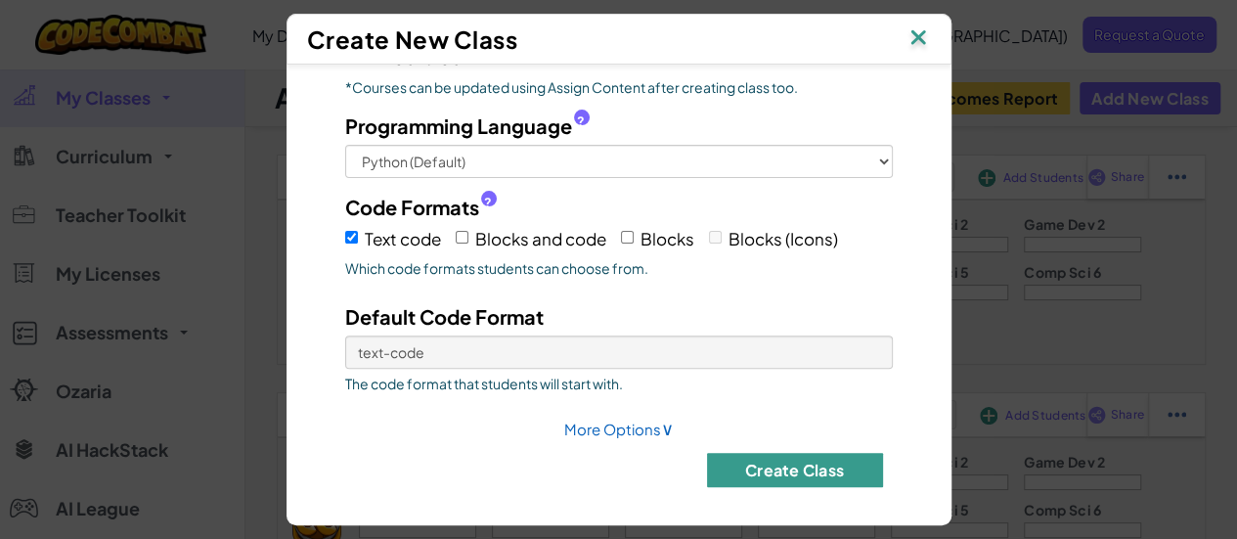
type input "Year 11"
click at [776, 459] on button "Create Class" at bounding box center [795, 470] width 176 height 34
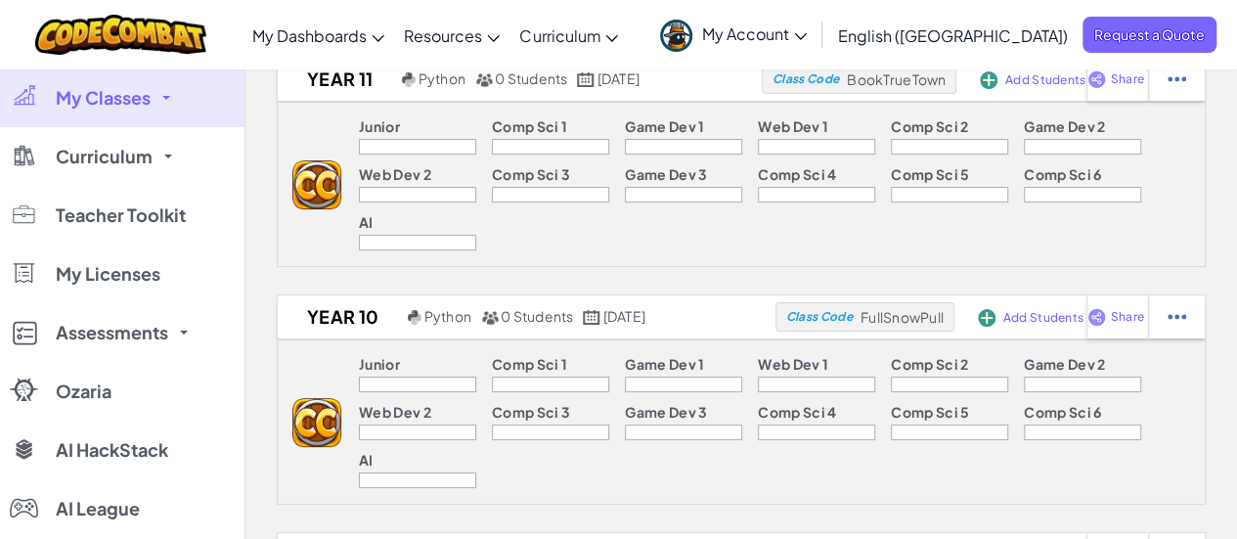
scroll to position [0, 0]
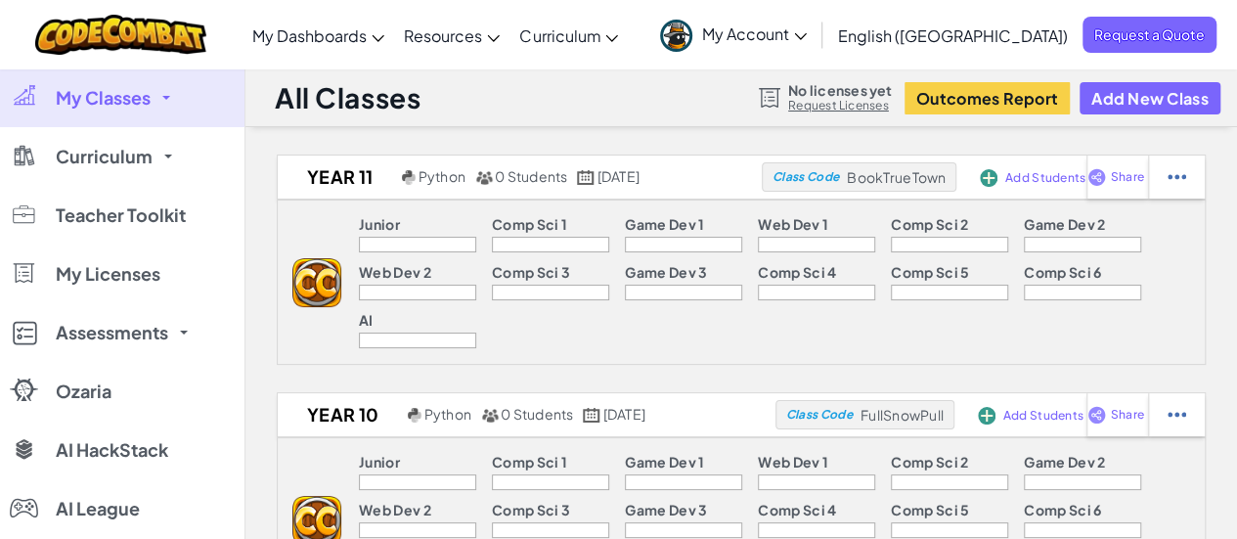
click at [102, 101] on span "My Classes" at bounding box center [103, 98] width 95 height 18
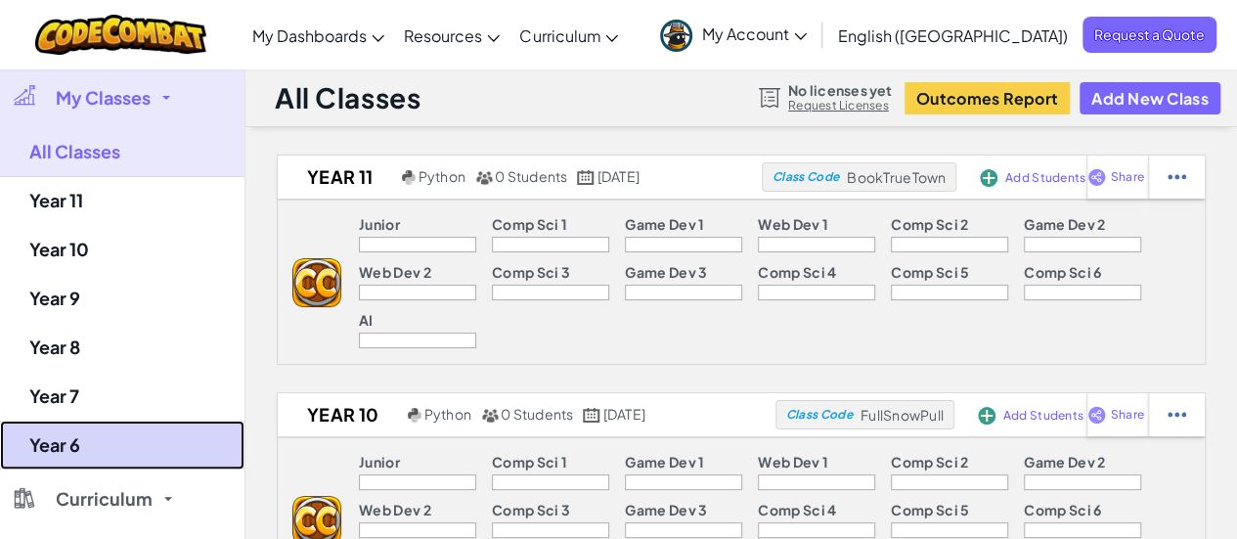
click at [93, 447] on link "Year 6" at bounding box center [122, 444] width 244 height 49
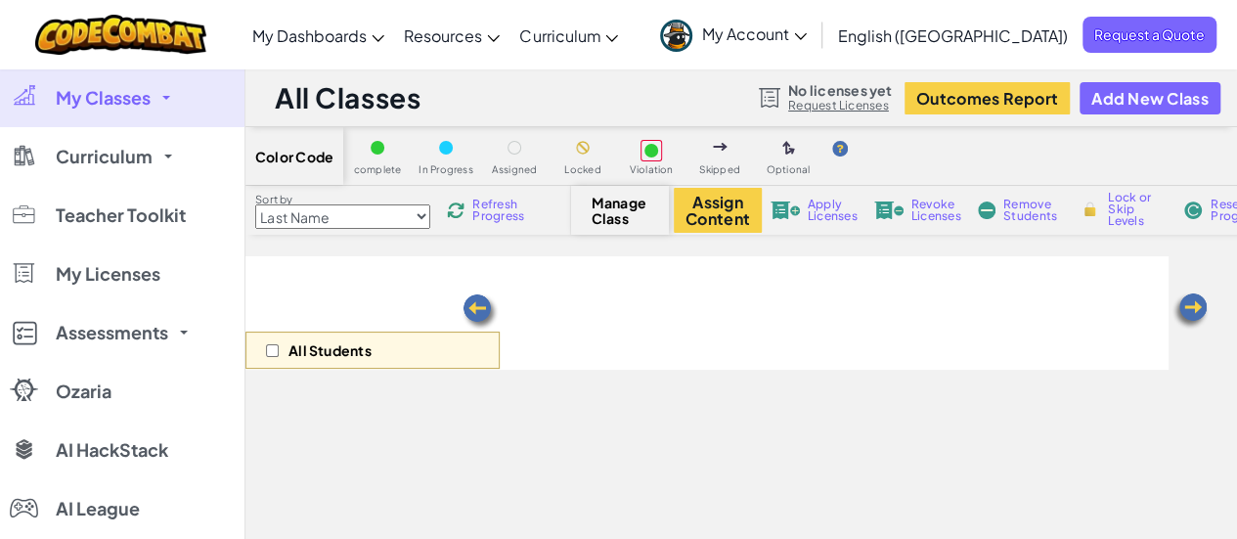
select select "560f1a9f22961295f9427742"
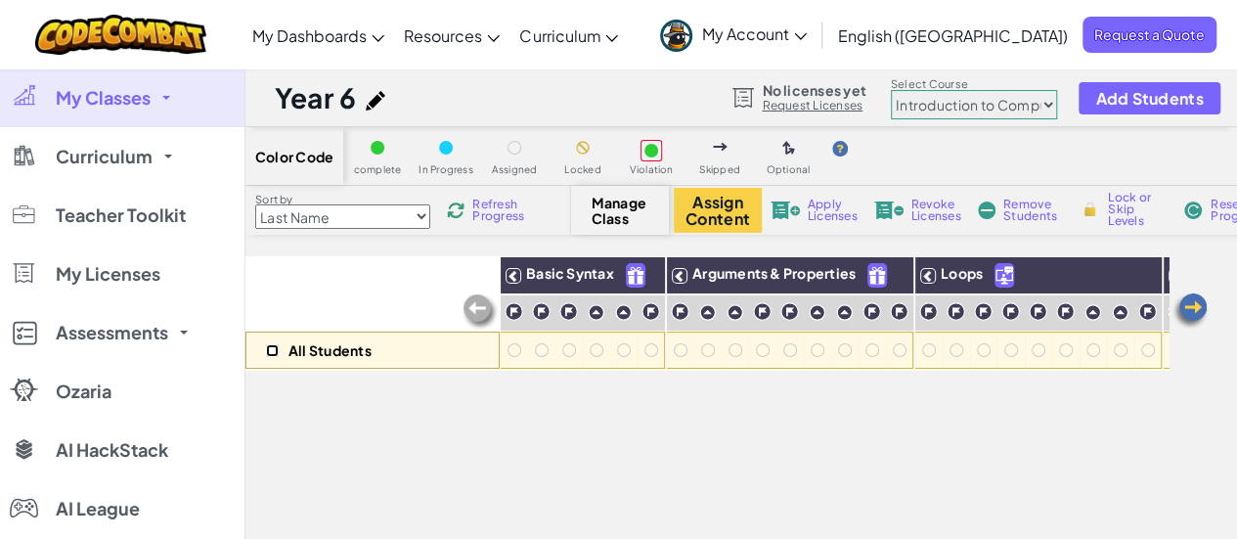
click at [275, 351] on input "checkbox" at bounding box center [272, 350] width 13 height 13
click at [819, 217] on span "Apply Licenses" at bounding box center [833, 210] width 50 height 23
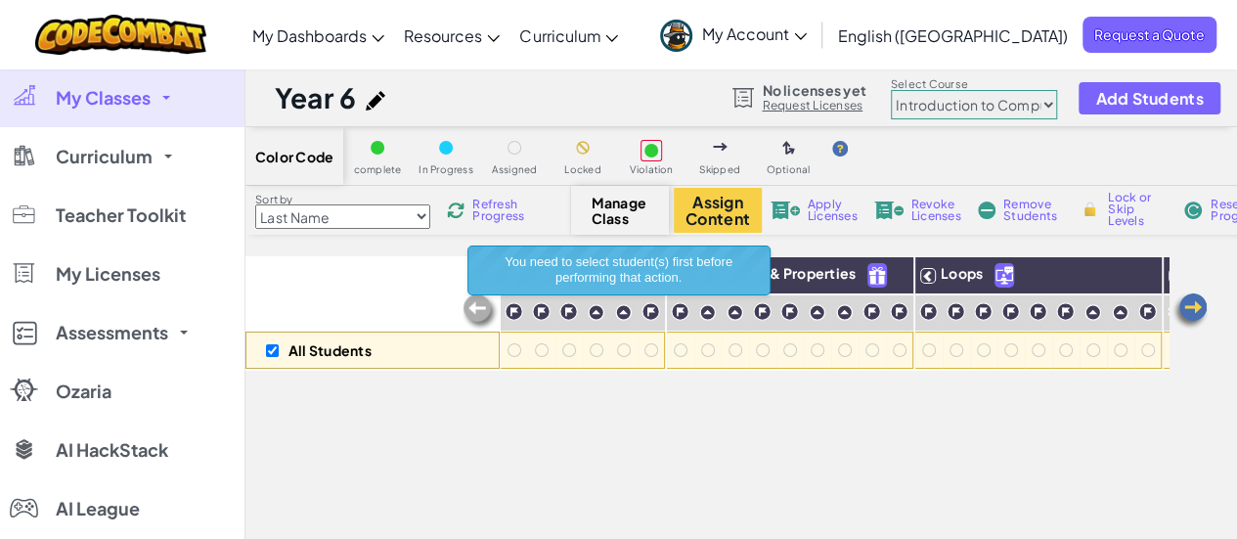
click at [603, 459] on div "All Students Basic Syntax Arguments & Properties Loops Variables" at bounding box center [706, 530] width 923 height 548
click at [423, 218] on select "Last Name first Name Progress (High to Low) Progress (Low to Hight)" at bounding box center [342, 216] width 175 height 24
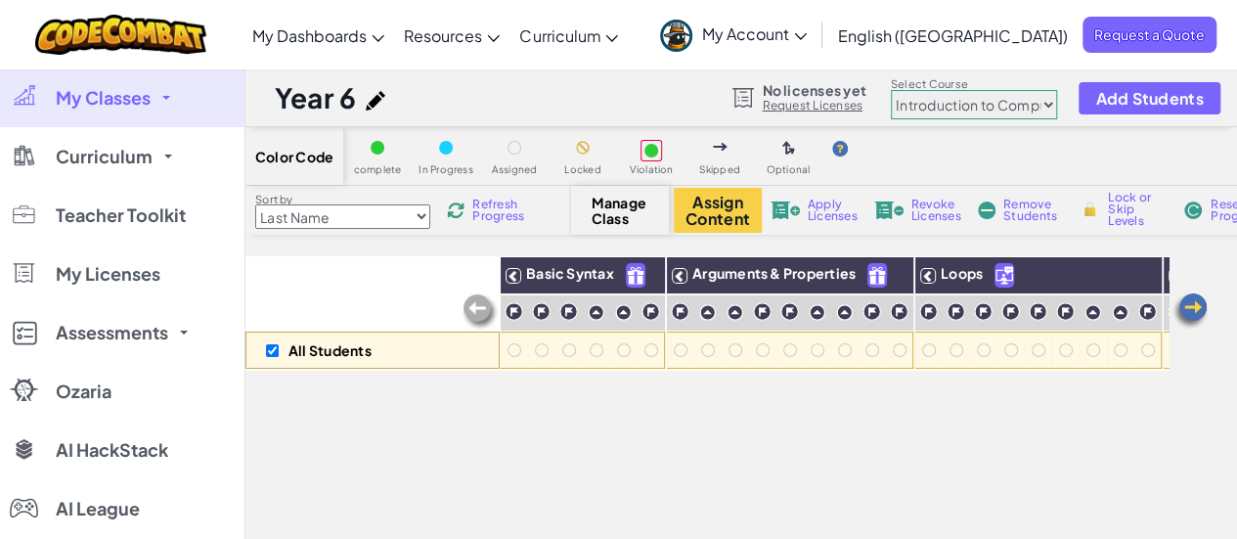
click at [422, 218] on select "Last Name first Name Progress (High to Low) Progress (Low to Hight)" at bounding box center [342, 216] width 175 height 24
click at [468, 425] on div "All Students Basic Syntax Arguments & Properties Loops Variables" at bounding box center [706, 530] width 923 height 548
click at [267, 349] on input "checkbox" at bounding box center [272, 350] width 13 height 13
checkbox input "false"
click at [1117, 100] on span "Add Students" at bounding box center [1149, 98] width 108 height 17
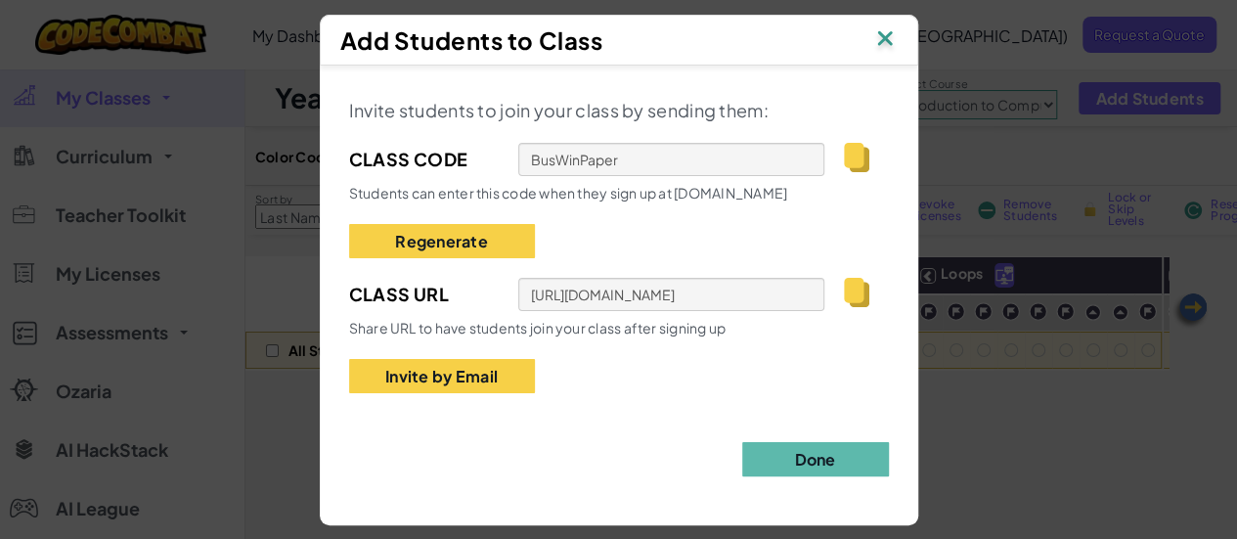
click at [884, 30] on img at bounding box center [884, 39] width 25 height 29
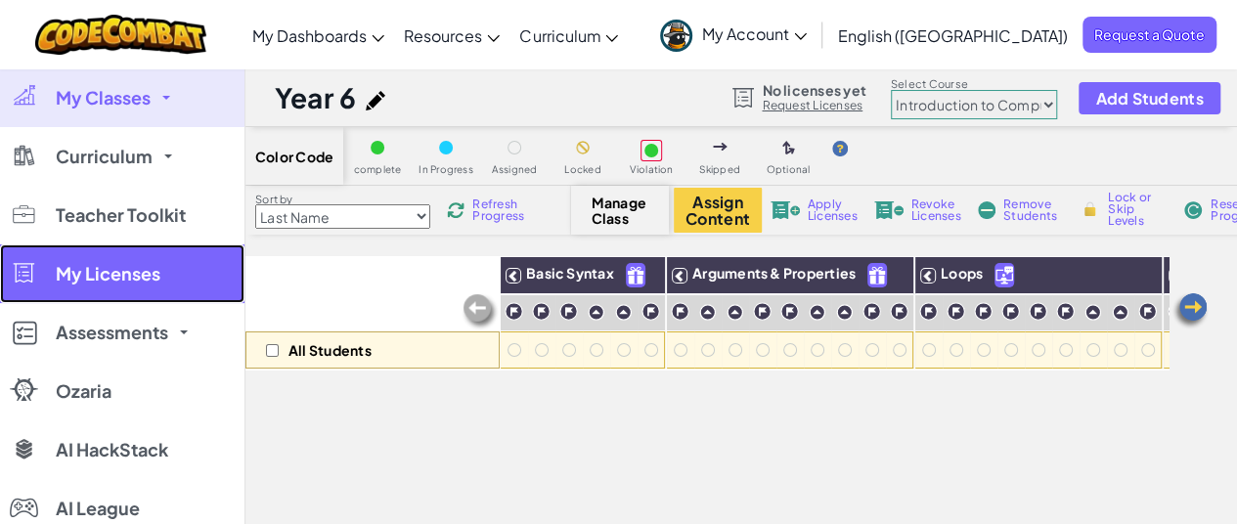
click at [166, 281] on link "My Licenses" at bounding box center [122, 273] width 244 height 59
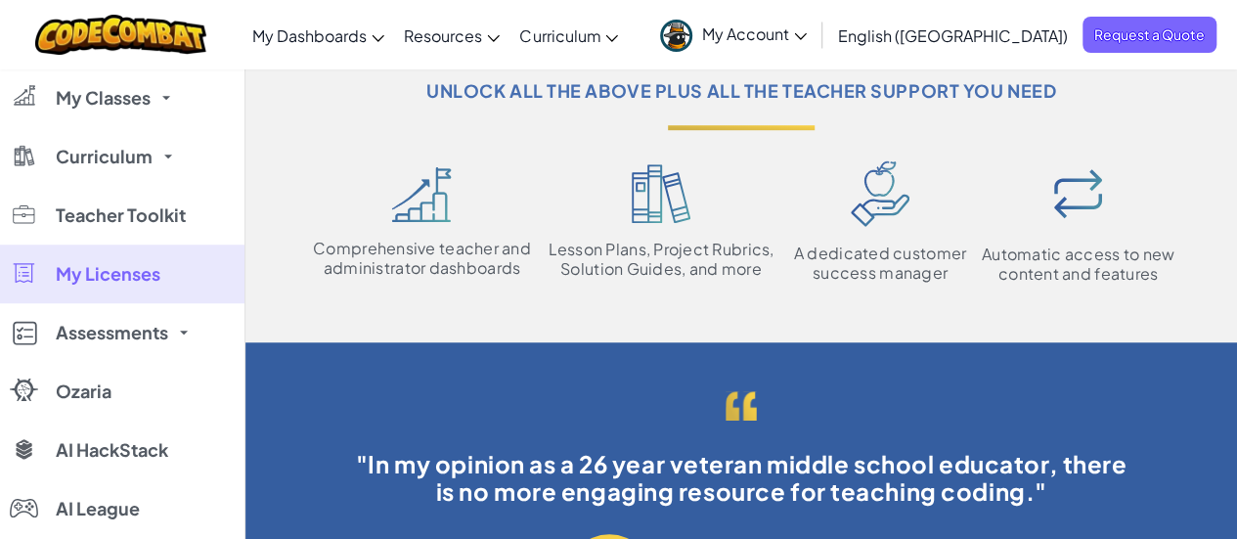
scroll to position [489, 0]
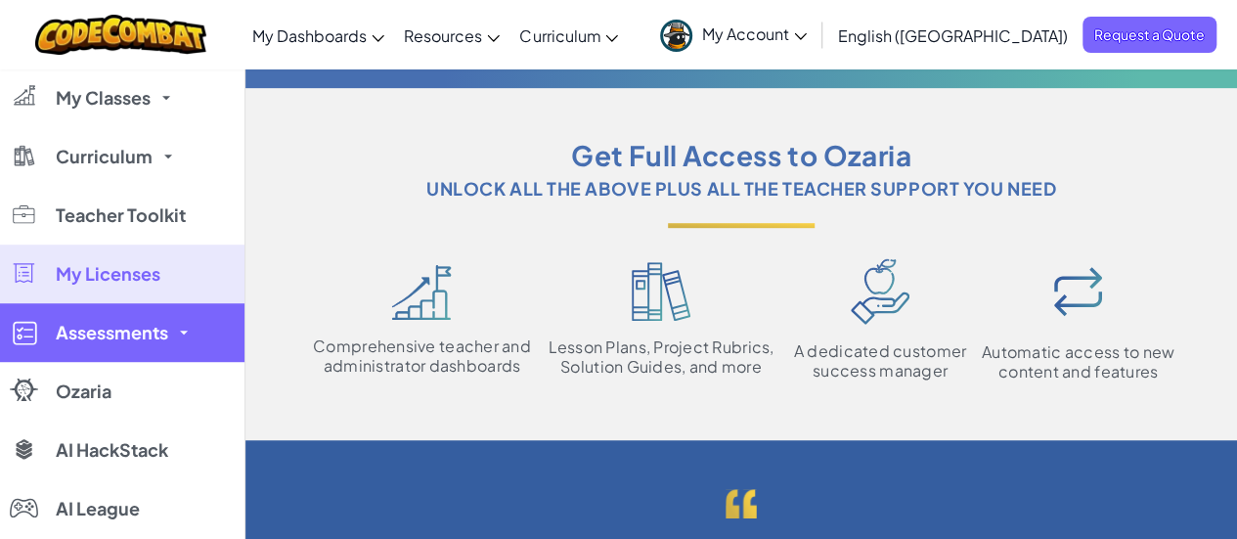
click at [77, 340] on span "Assessments" at bounding box center [112, 333] width 112 height 18
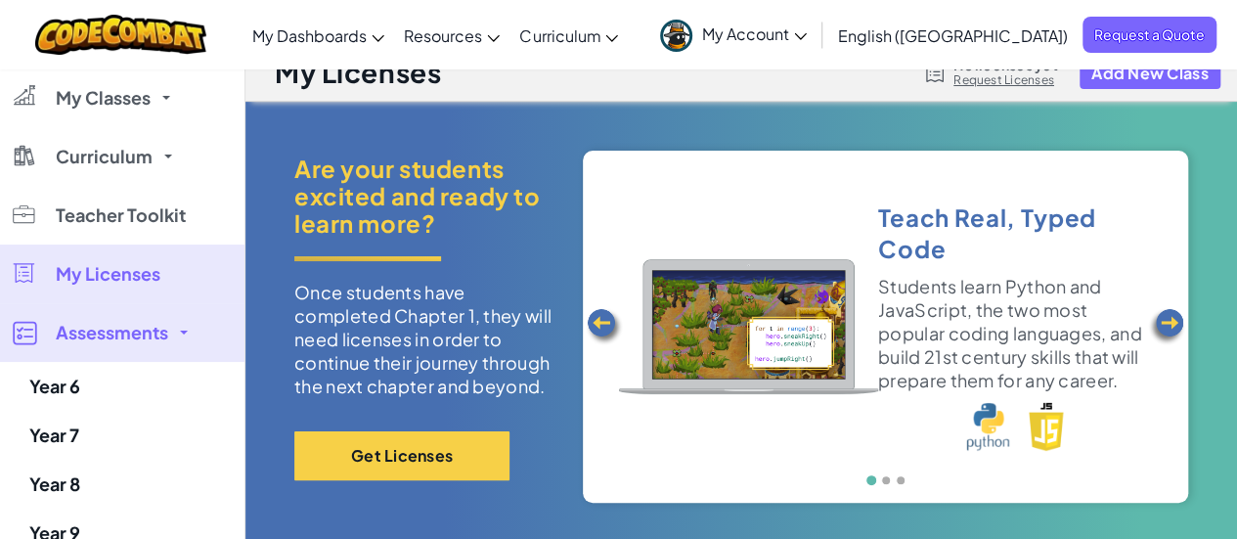
scroll to position [0, 0]
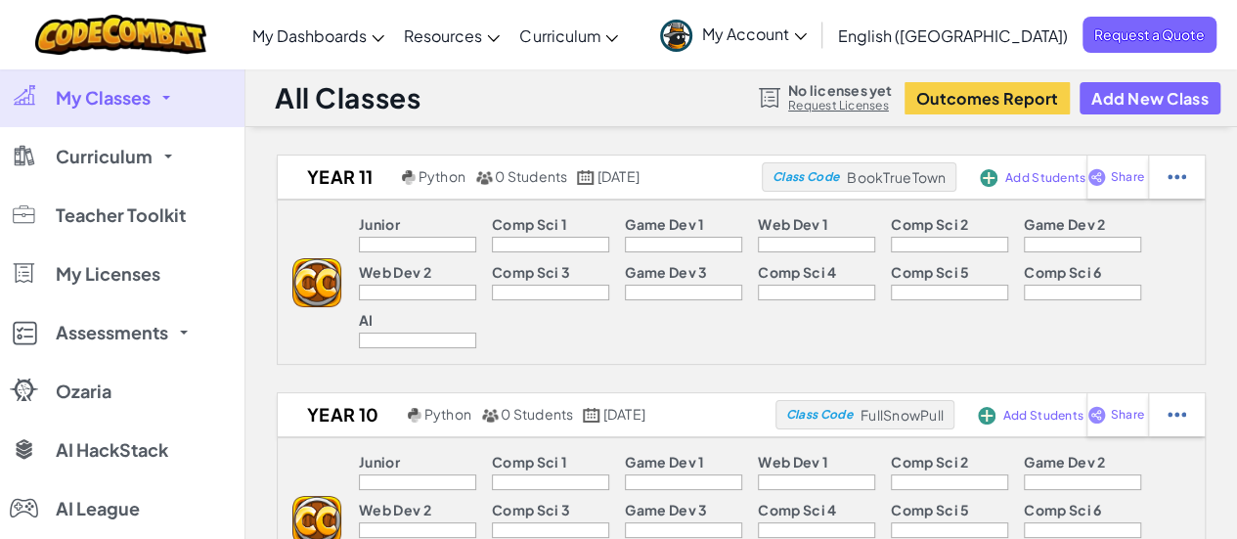
click at [807, 36] on span "My Account" at bounding box center [754, 33] width 105 height 21
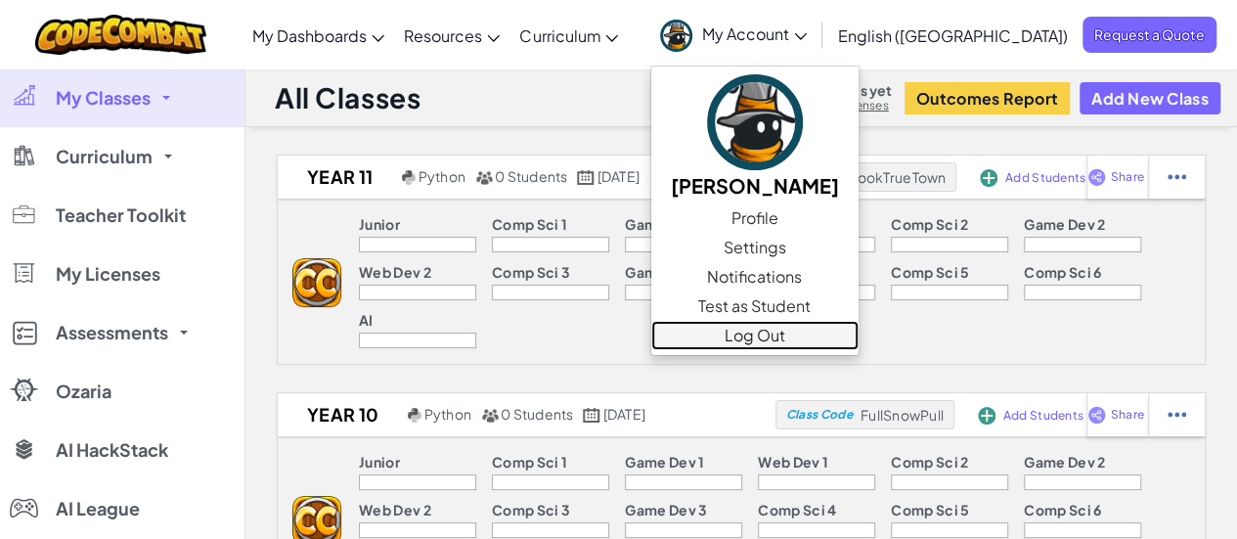
click at [859, 332] on link "Log Out" at bounding box center [754, 335] width 207 height 29
